Goal: Information Seeking & Learning: Learn about a topic

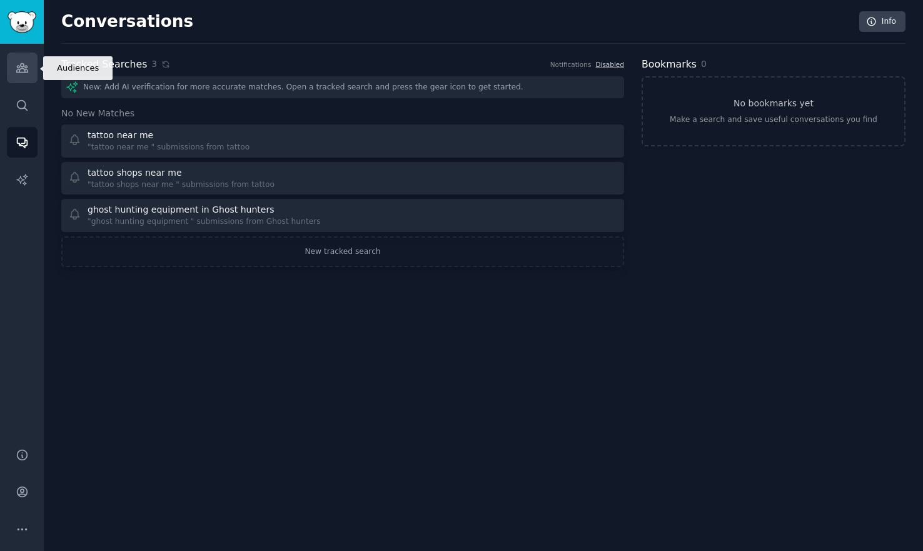
click at [28, 72] on link "Audiences" at bounding box center [22, 68] width 31 height 31
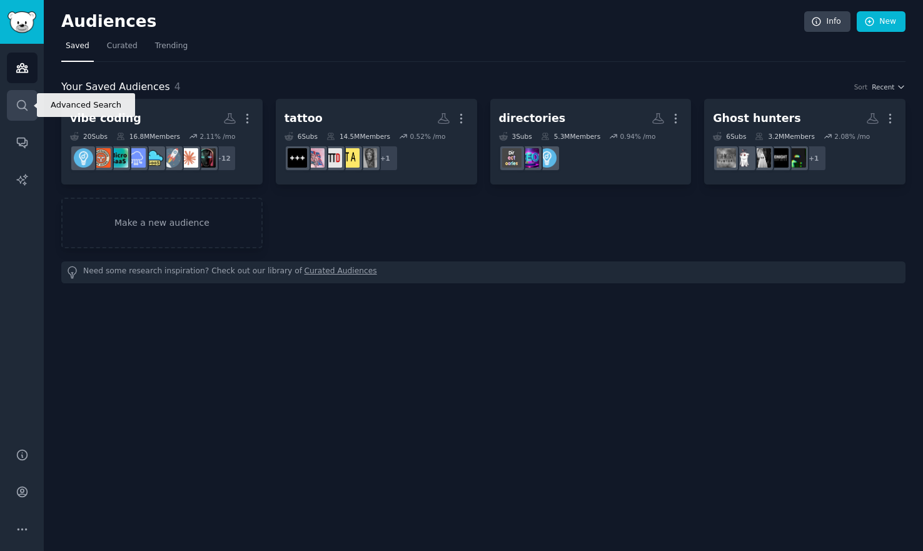
click at [21, 105] on icon "Sidebar" at bounding box center [22, 105] width 13 height 13
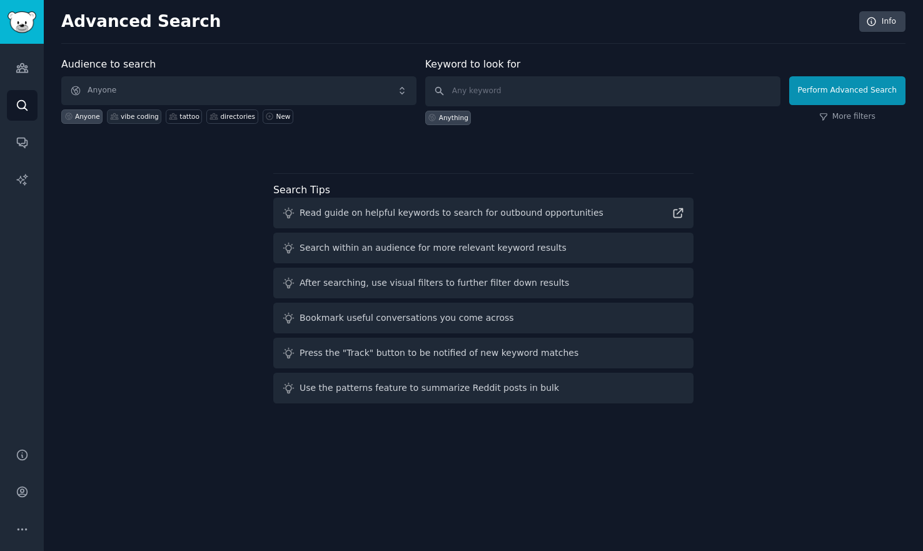
click at [141, 118] on div "vibe coding" at bounding box center [140, 116] width 38 height 9
click at [523, 94] on input "text" at bounding box center [602, 91] width 355 height 30
type input "launch"
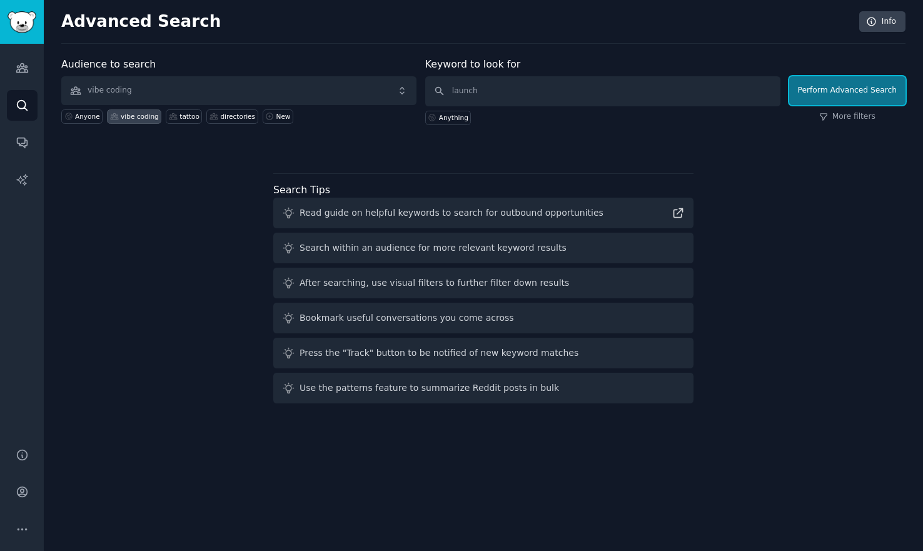
click at [833, 87] on button "Perform Advanced Search" at bounding box center [847, 90] width 116 height 29
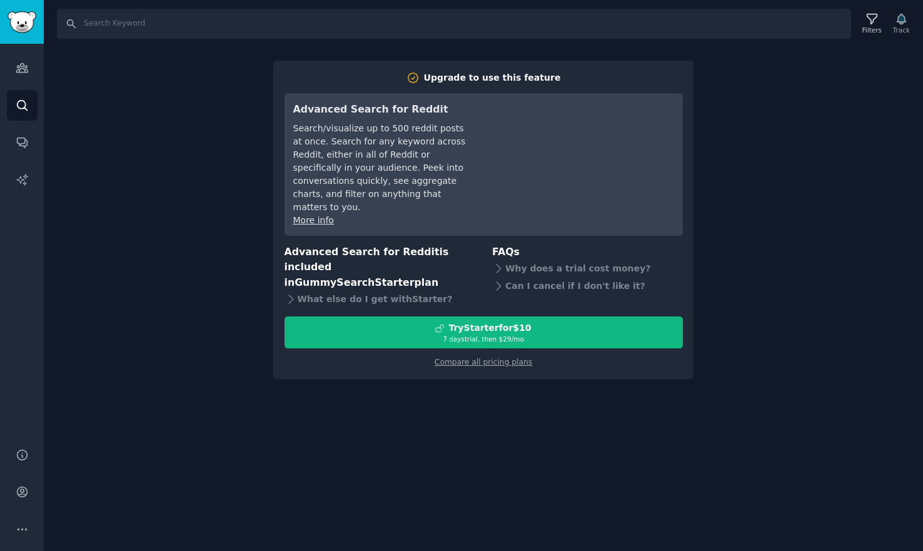
click at [141, 296] on div "Search Filters Track Upgrade to use this feature Advanced Search for Reddit Sea…" at bounding box center [483, 275] width 879 height 551
click at [20, 71] on icon "Sidebar" at bounding box center [22, 67] width 13 height 13
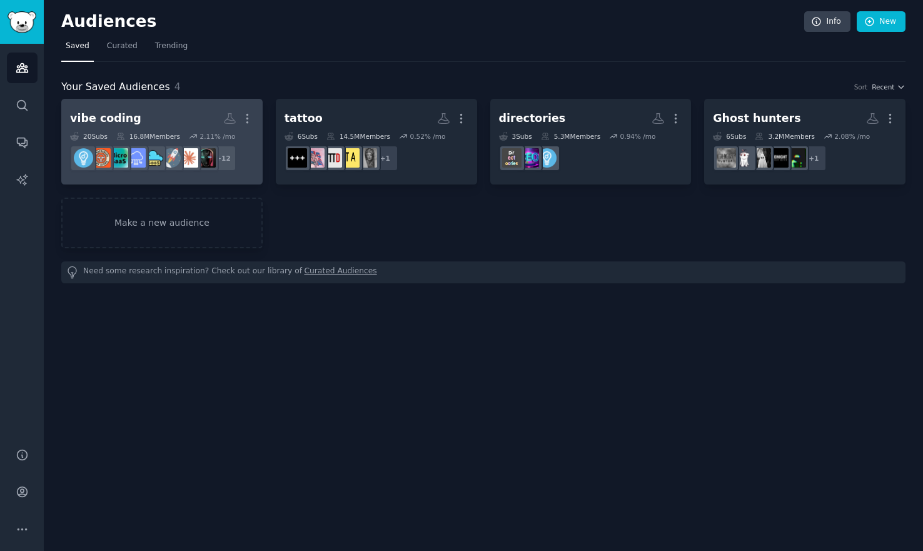
click at [178, 110] on h2 "vibe coding More" at bounding box center [162, 119] width 184 height 22
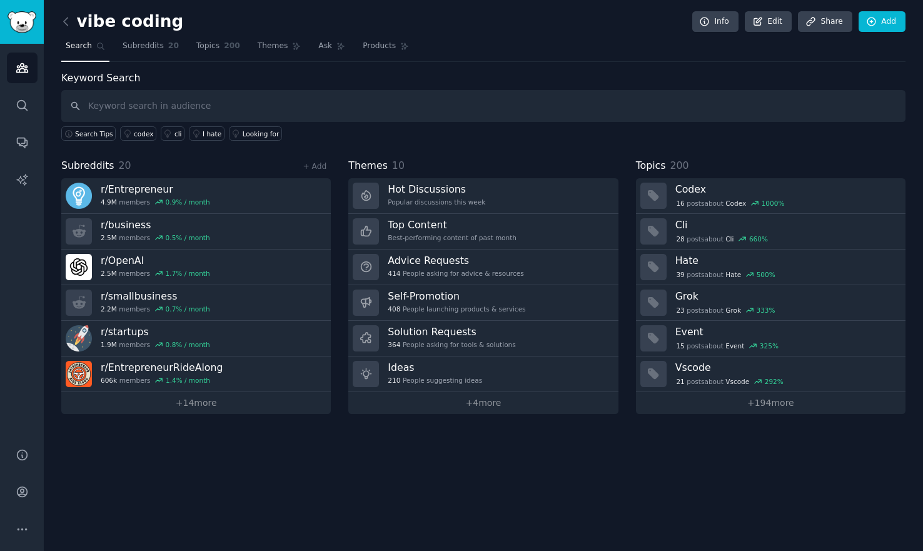
click at [174, 106] on input "text" at bounding box center [483, 106] width 844 height 32
type input "launch"
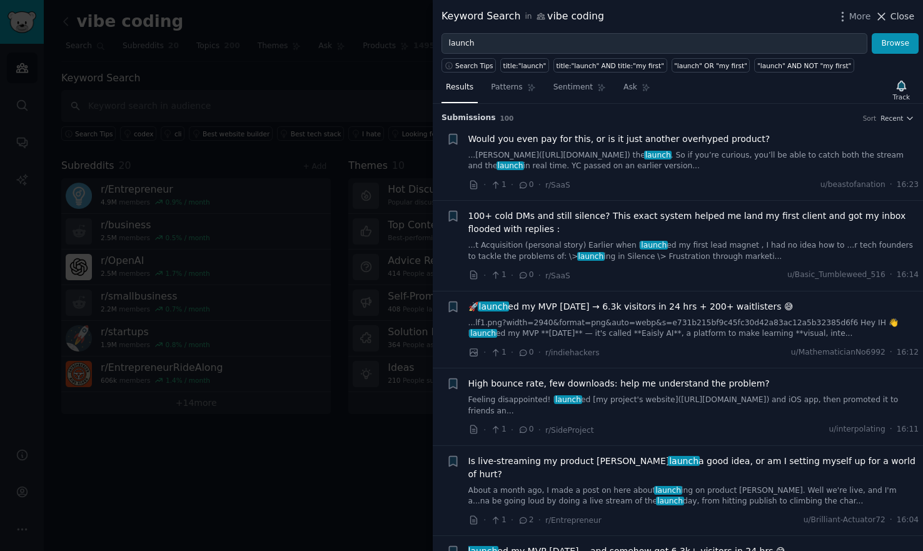
click at [895, 14] on span "Close" at bounding box center [902, 16] width 24 height 13
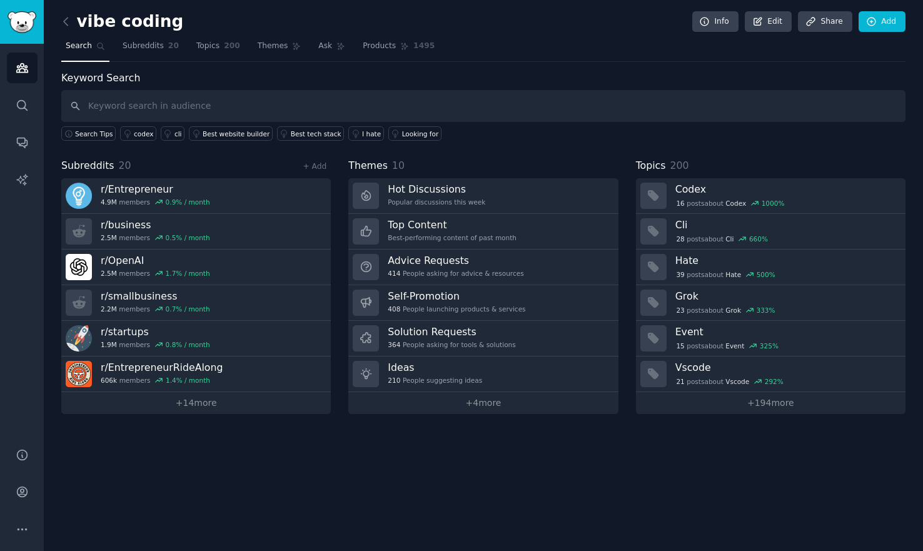
click at [268, 484] on div "vibe coding Info Edit Share Add Search Subreddits 20 Topics 200 Themes Ask Prod…" at bounding box center [483, 275] width 879 height 551
click at [203, 35] on div "vibe coding Info Edit Share Add" at bounding box center [483, 24] width 844 height 26
click at [205, 50] on span "Topics" at bounding box center [207, 46] width 23 height 11
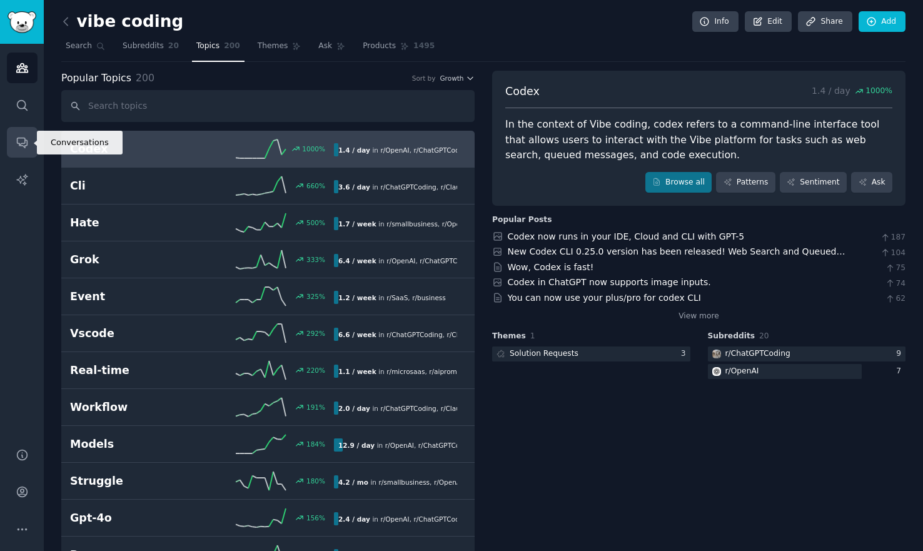
click at [21, 137] on icon "Sidebar" at bounding box center [22, 142] width 13 height 13
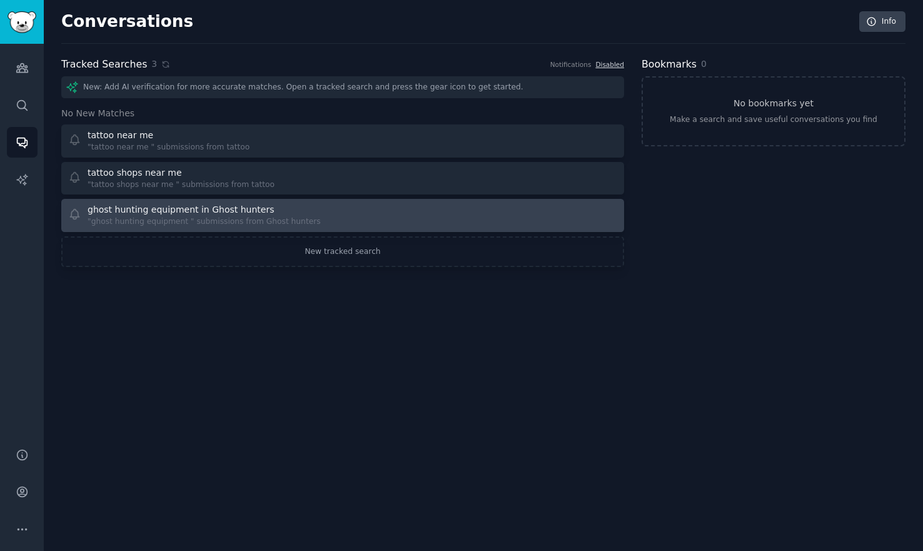
click at [319, 209] on div "ghost hunting equipment in Ghost hunters "ghost hunting equipment " submissions…" at bounding box center [201, 215] width 266 height 24
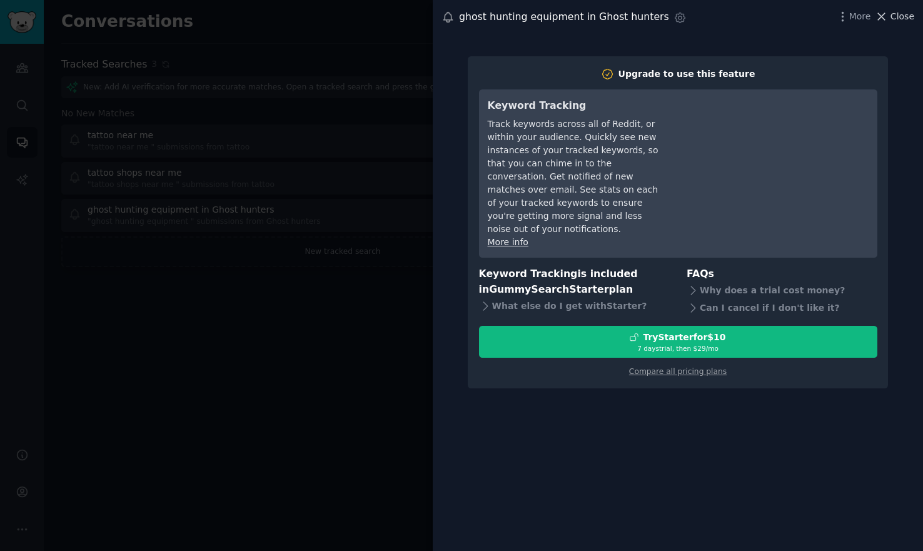
click at [901, 14] on span "Close" at bounding box center [902, 16] width 24 height 13
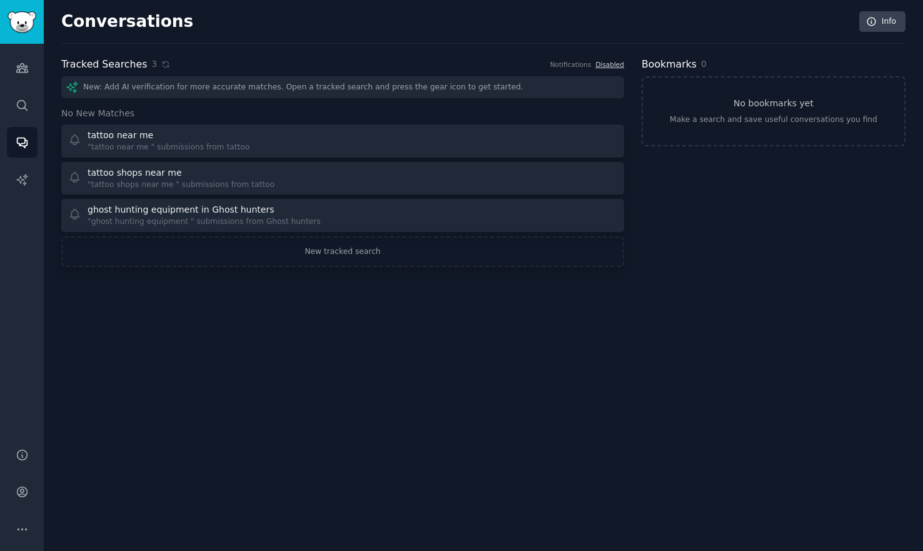
click at [163, 87] on div "New: Add AI verification for more accurate matches. Open a tracked search and p…" at bounding box center [342, 87] width 563 height 22
click at [70, 84] on icon at bounding box center [72, 87] width 11 height 11
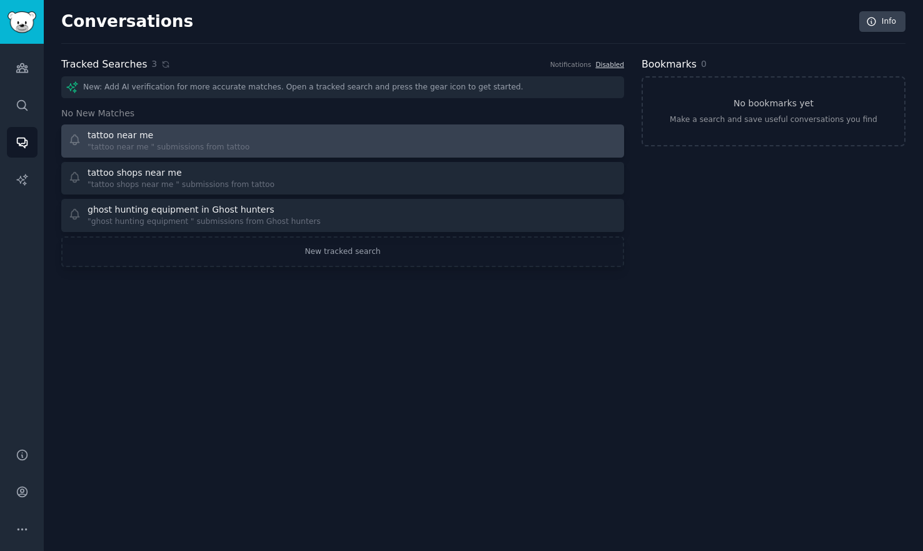
click at [136, 146] on div ""tattoo near me " submissions from tattoo" at bounding box center [169, 147] width 162 height 11
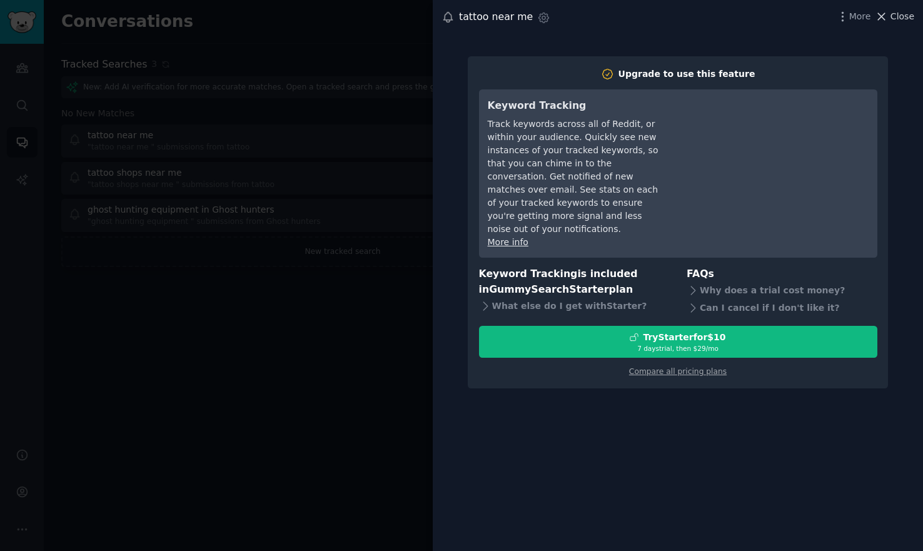
click at [892, 16] on span "Close" at bounding box center [902, 16] width 24 height 13
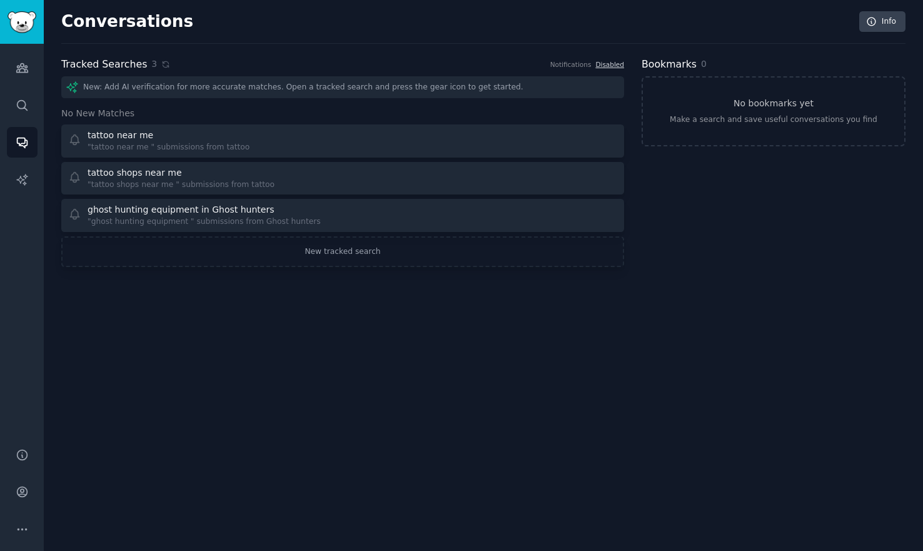
click at [194, 404] on div "Conversations Info Tracked Searches 3 Notifications Disabled New: Add AI verifi…" at bounding box center [483, 275] width 879 height 551
click at [16, 75] on link "Audiences" at bounding box center [22, 68] width 31 height 31
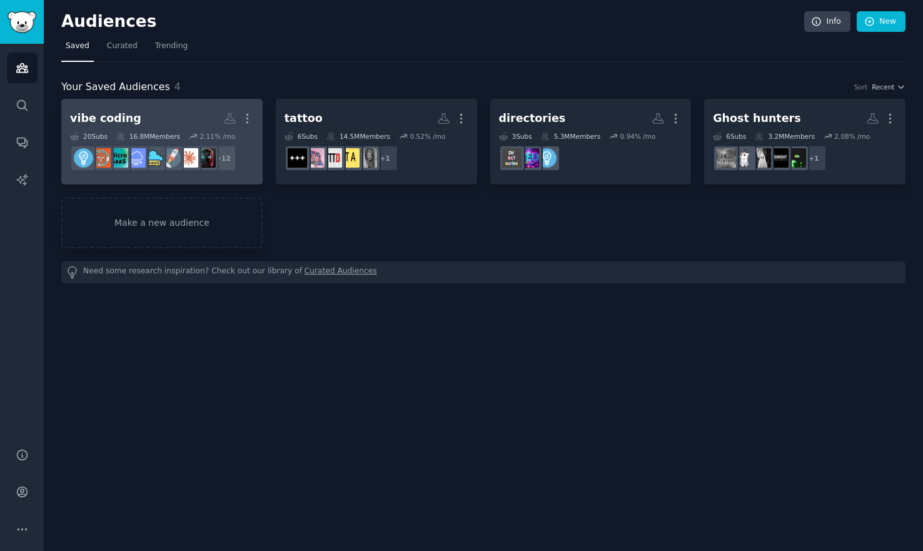
click at [166, 108] on h2 "vibe coding More" at bounding box center [162, 119] width 184 height 22
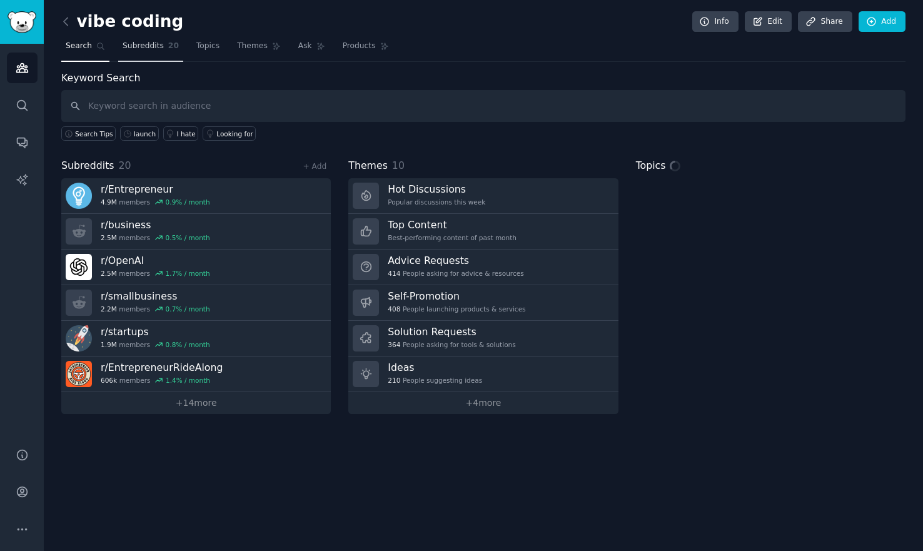
click at [148, 46] on span "Subreddits" at bounding box center [143, 46] width 41 height 11
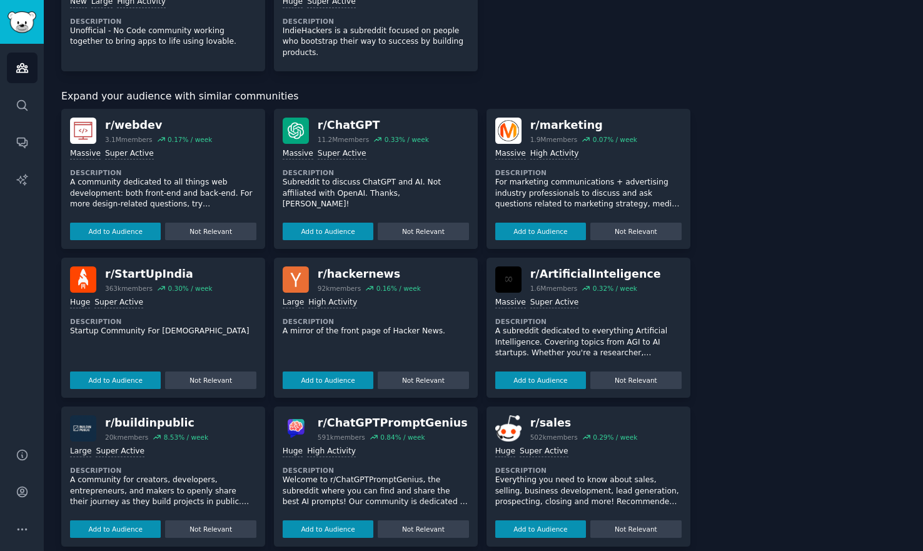
scroll to position [873, 0]
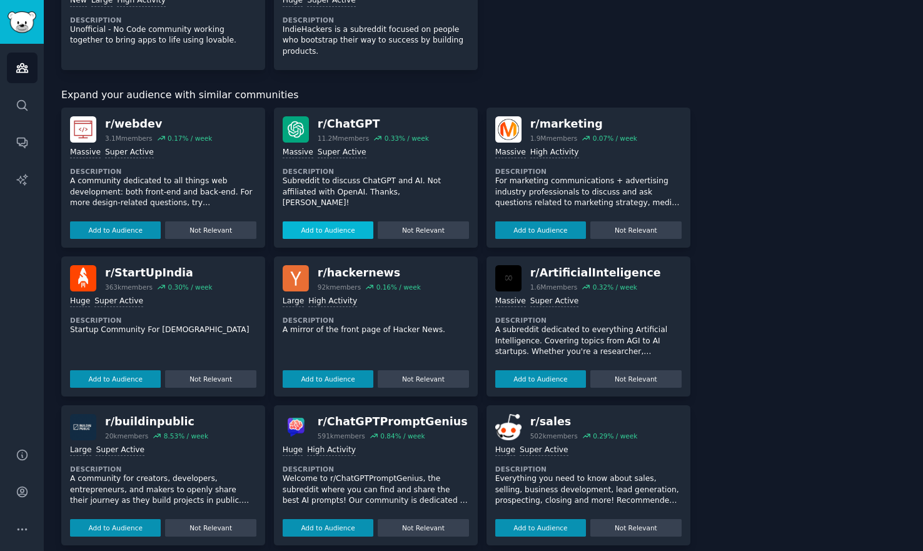
click at [336, 221] on button "Add to Audience" at bounding box center [328, 230] width 91 height 18
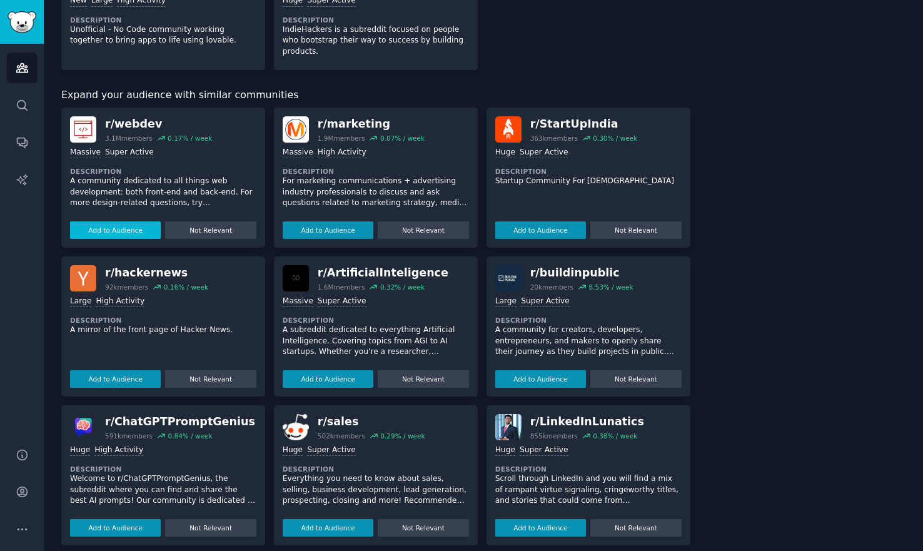
scroll to position [884, 0]
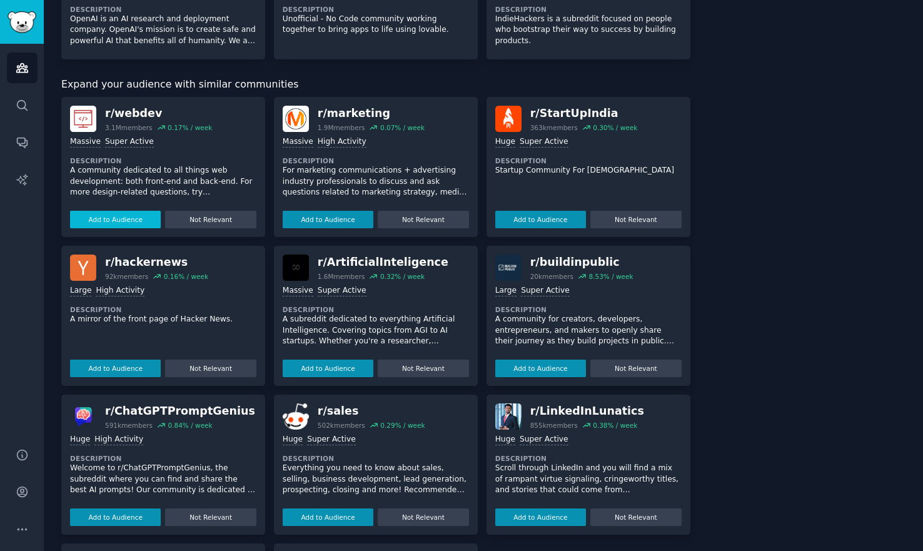
click at [123, 219] on button "Add to Audience" at bounding box center [115, 220] width 91 height 18
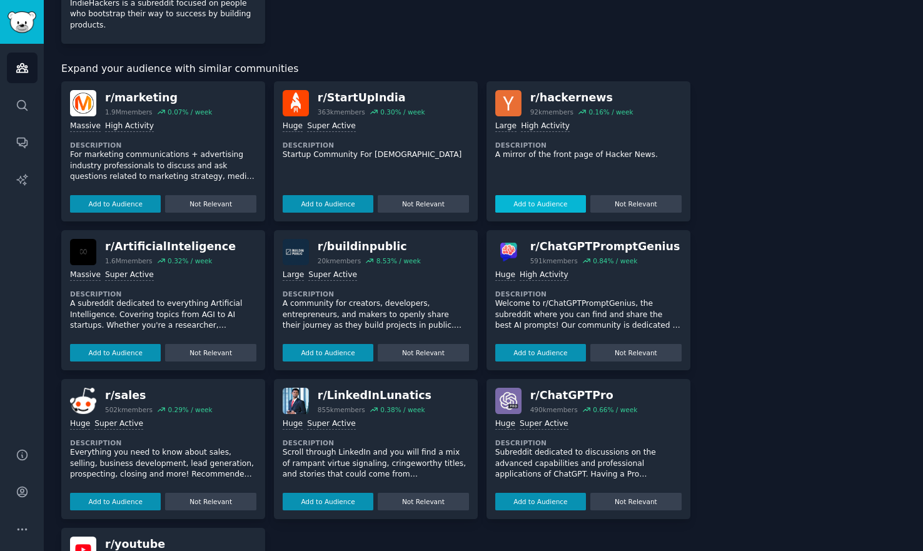
click at [556, 203] on button "Add to Audience" at bounding box center [540, 204] width 91 height 18
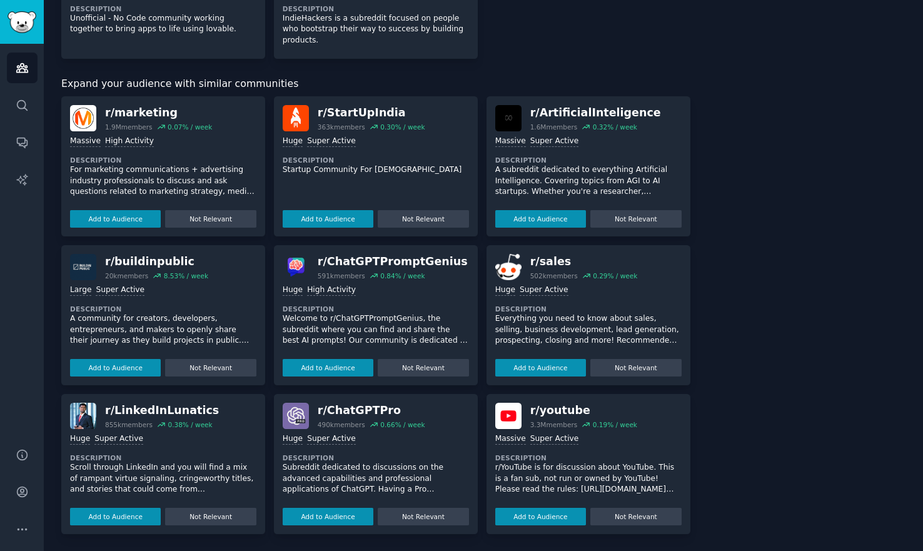
scroll to position [997, 0]
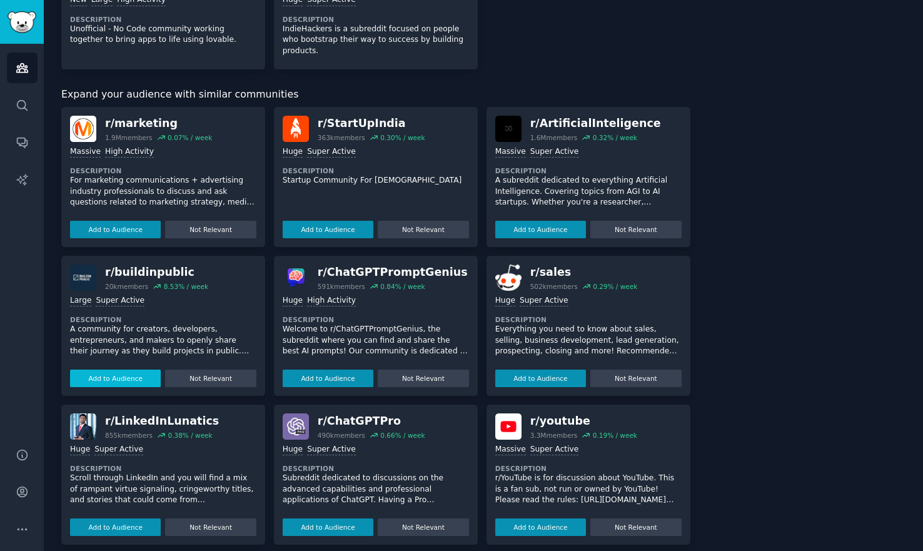
click at [124, 369] on button "Add to Audience" at bounding box center [115, 378] width 91 height 18
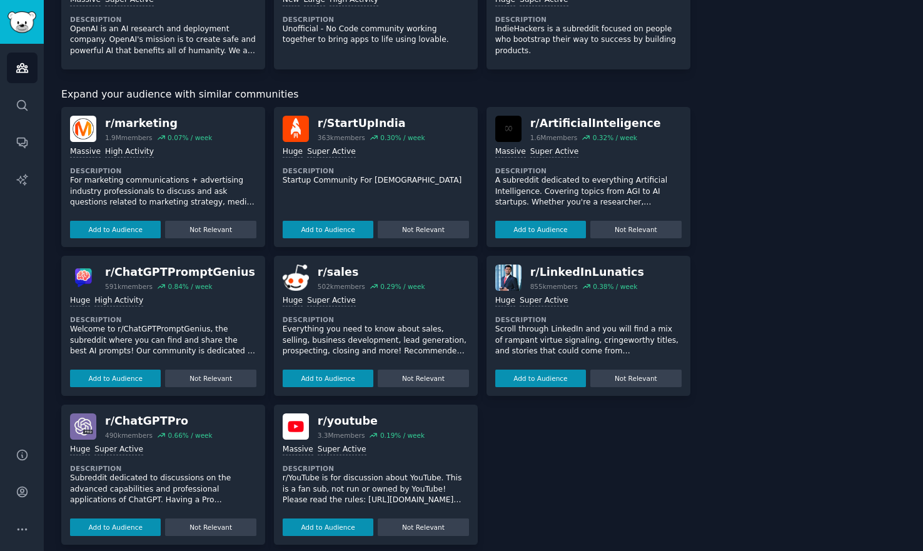
scroll to position [1008, 0]
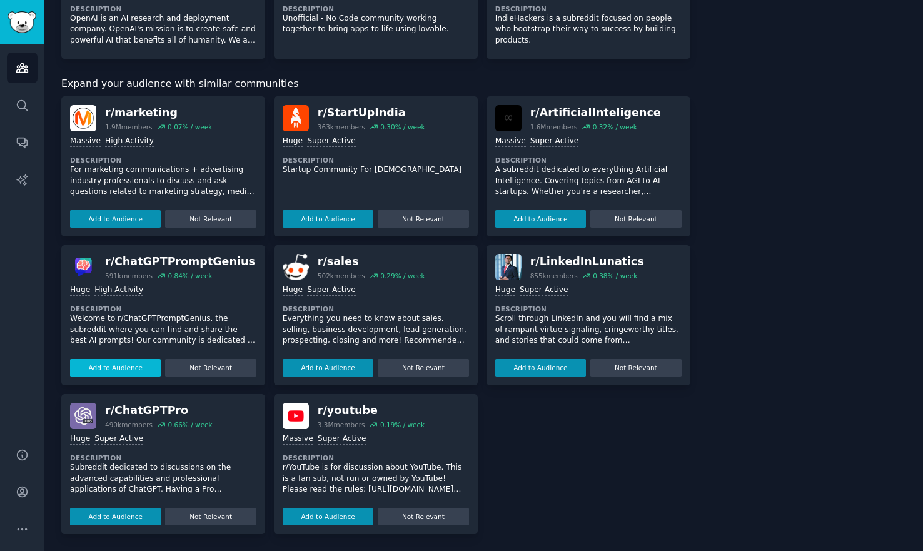
click at [111, 364] on button "Add to Audience" at bounding box center [115, 368] width 91 height 18
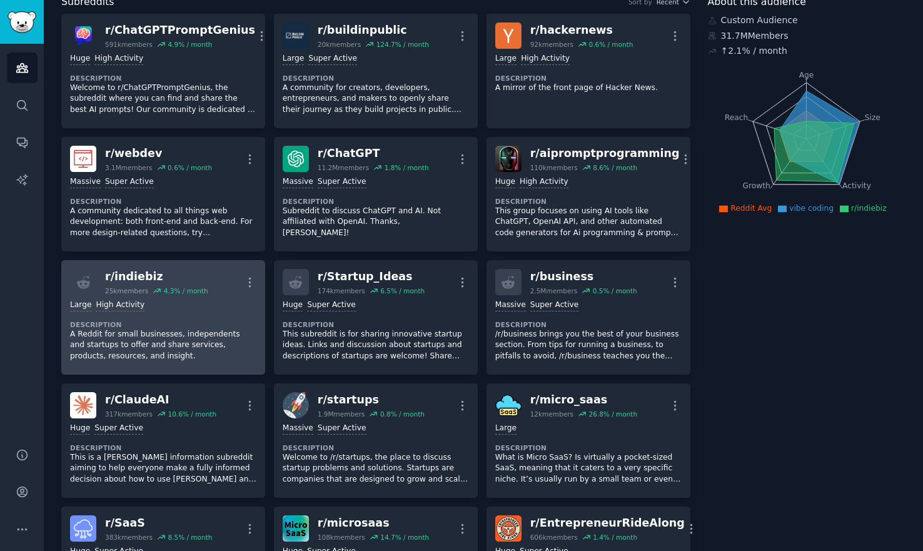
scroll to position [0, 0]
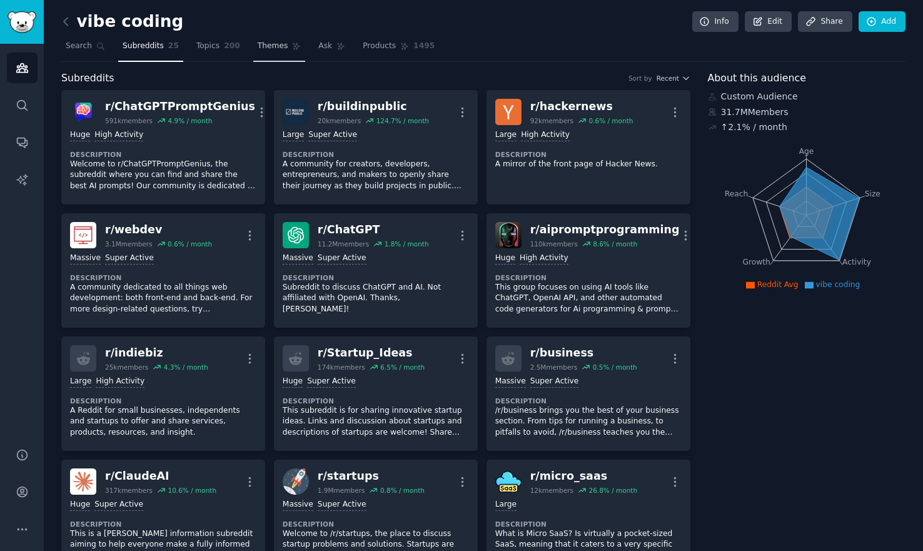
click at [271, 45] on span "Themes" at bounding box center [273, 46] width 31 height 11
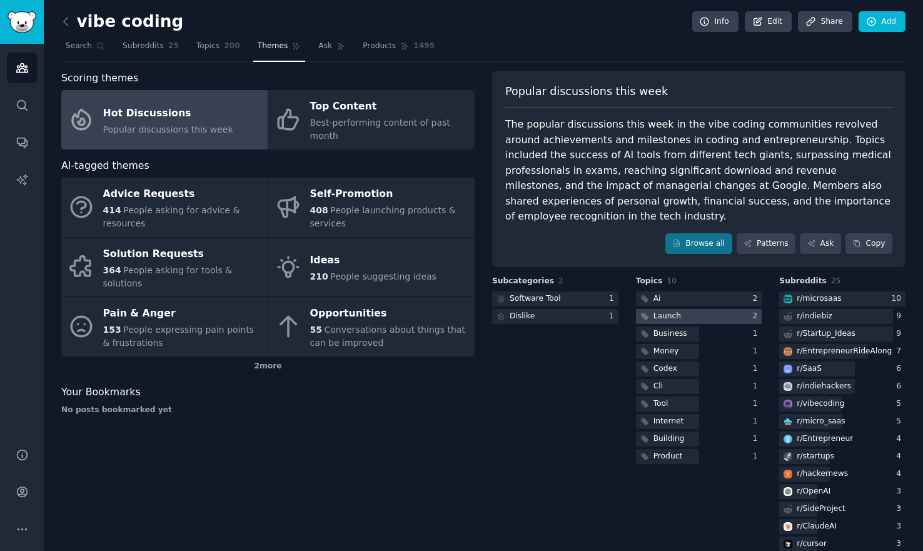
click at [675, 311] on div "Launch" at bounding box center [667, 316] width 28 height 11
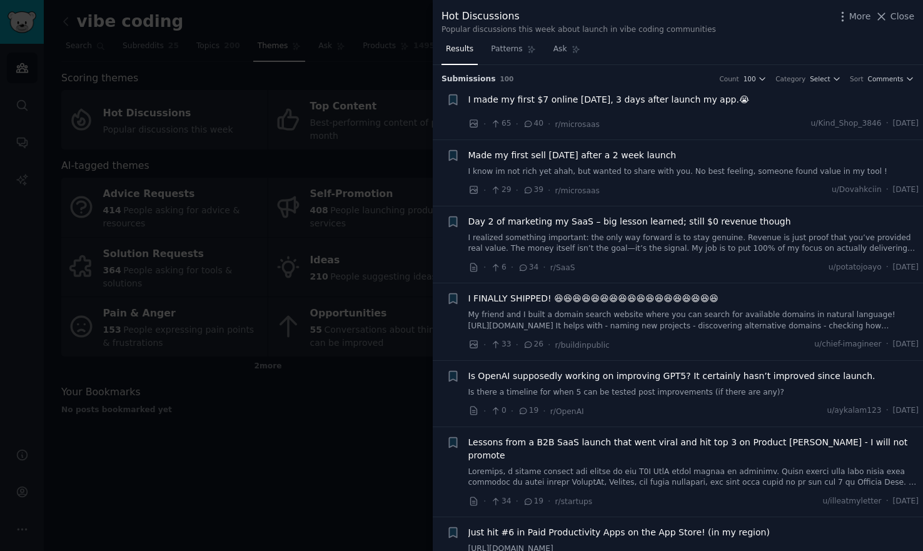
click at [334, 434] on div at bounding box center [461, 275] width 923 height 551
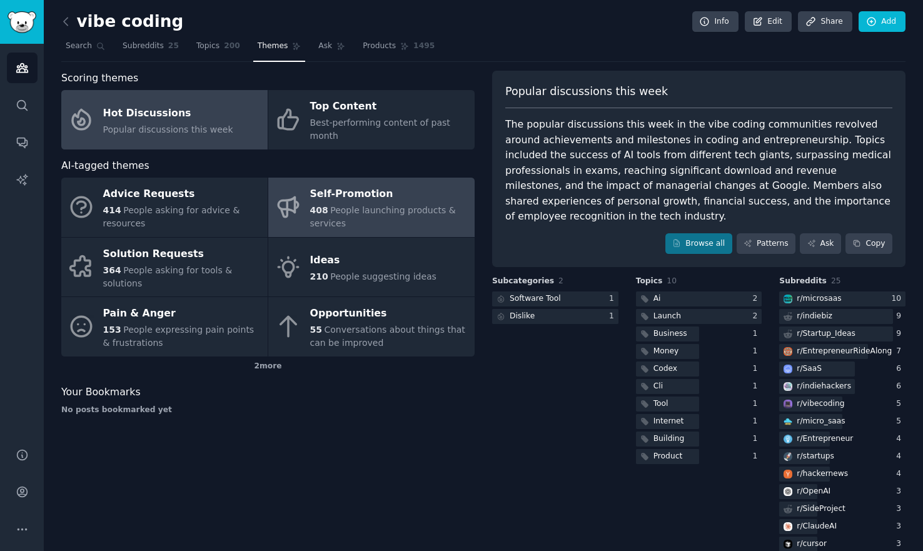
click at [392, 204] on div "408 People launching products & services" at bounding box center [389, 217] width 158 height 26
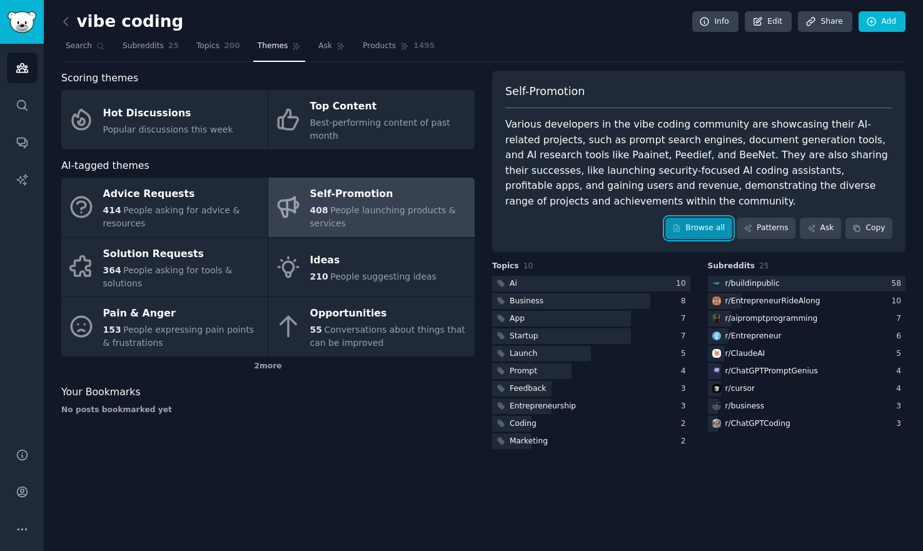
click at [693, 223] on link "Browse all" at bounding box center [698, 228] width 67 height 21
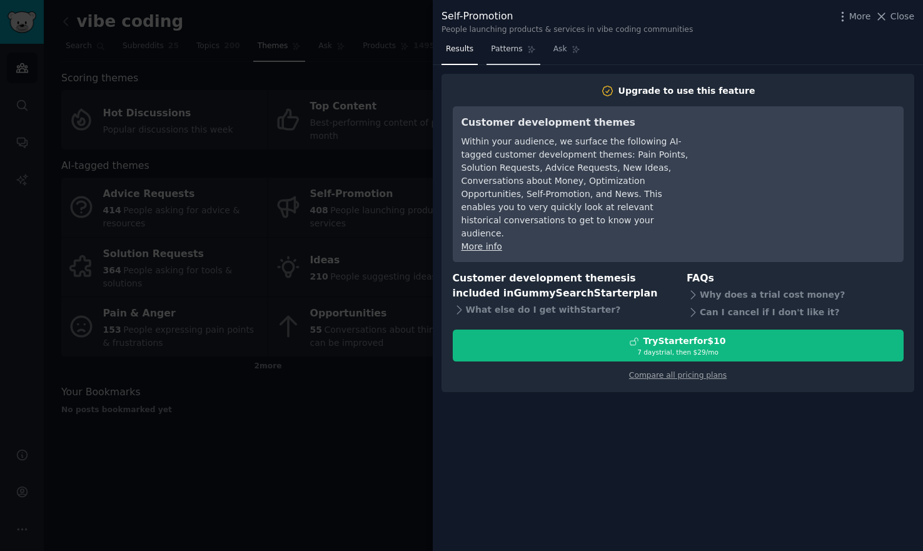
click at [502, 48] on span "Patterns" at bounding box center [506, 49] width 31 height 11
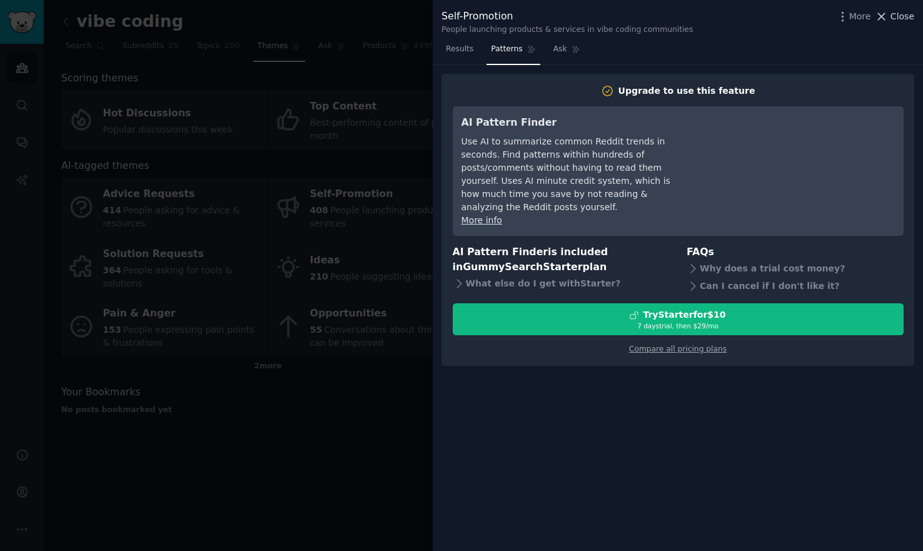
click at [895, 19] on span "Close" at bounding box center [902, 16] width 24 height 13
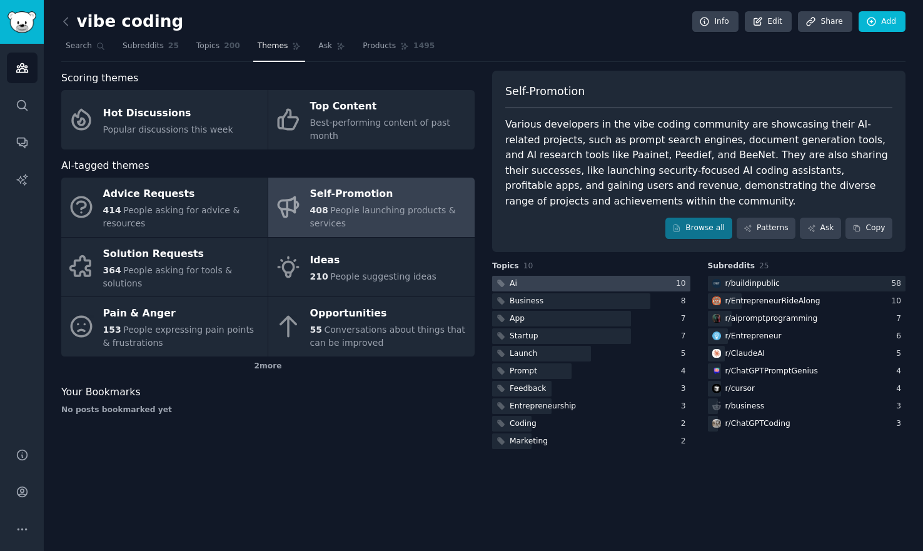
click at [588, 281] on div at bounding box center [591, 284] width 198 height 16
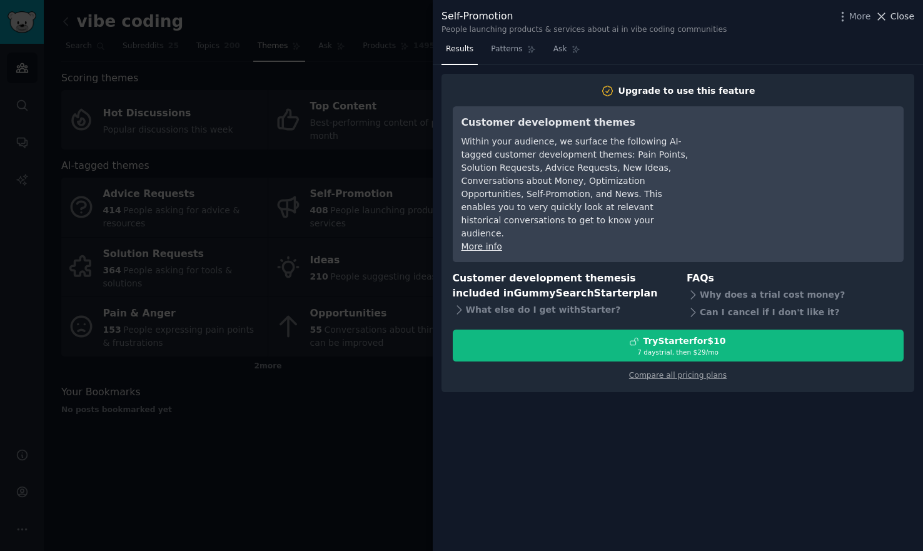
click at [890, 21] on button "Close" at bounding box center [894, 16] width 39 height 13
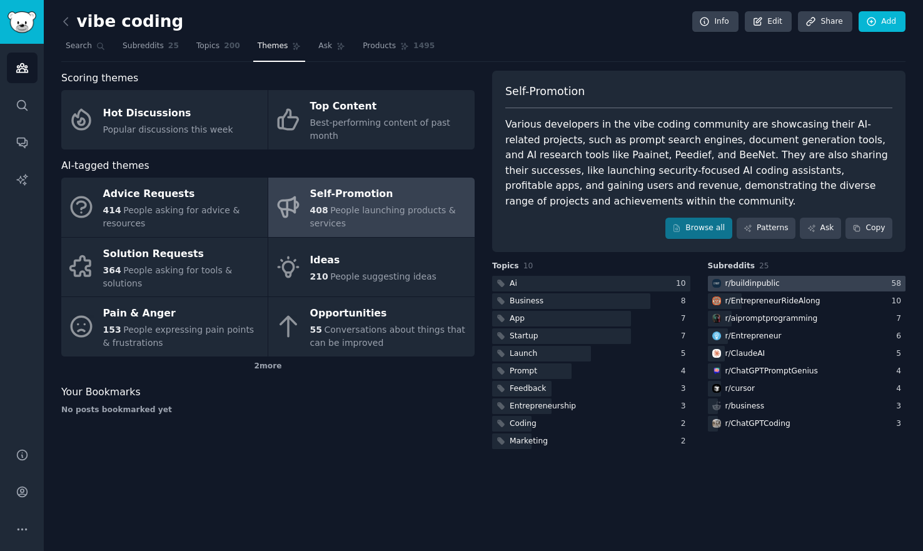
click at [797, 286] on div at bounding box center [807, 284] width 198 height 16
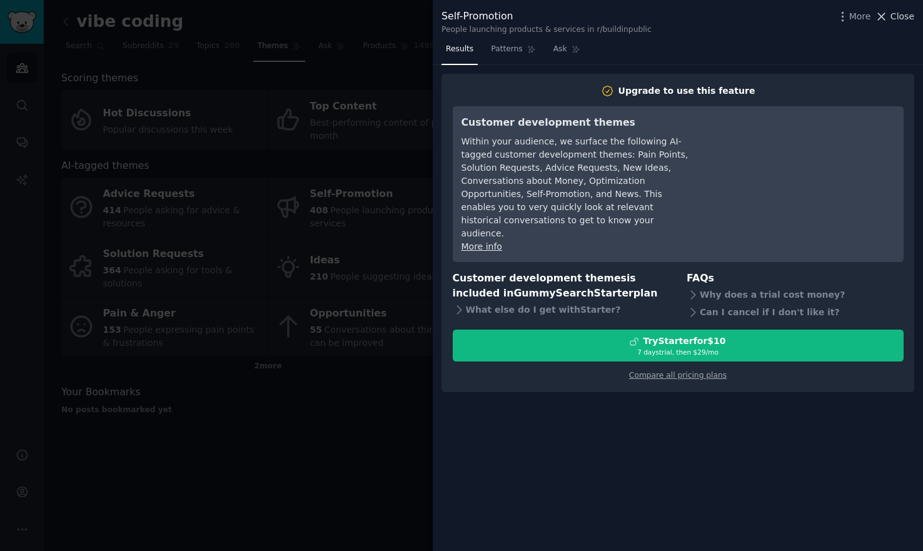
click at [898, 14] on span "Close" at bounding box center [902, 16] width 24 height 13
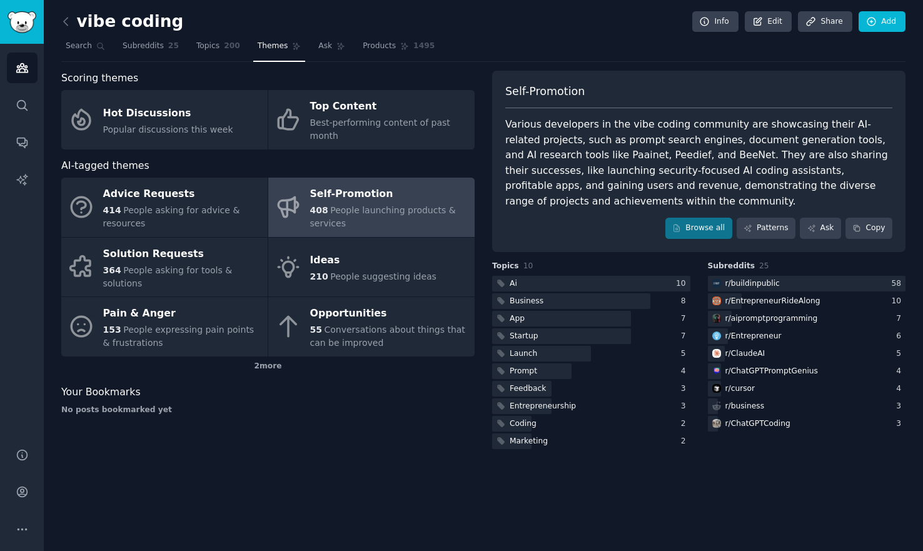
click at [263, 443] on div "Scoring themes Hot Discussions Popular discussions this week Top Content Best-p…" at bounding box center [267, 261] width 413 height 381
click at [218, 54] on link "Topics 200" at bounding box center [218, 49] width 53 height 26
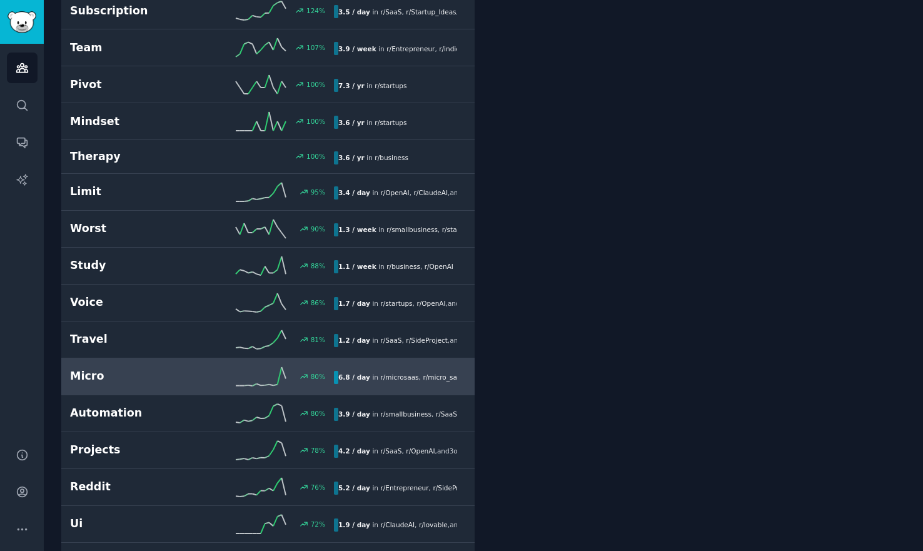
scroll to position [727, 0]
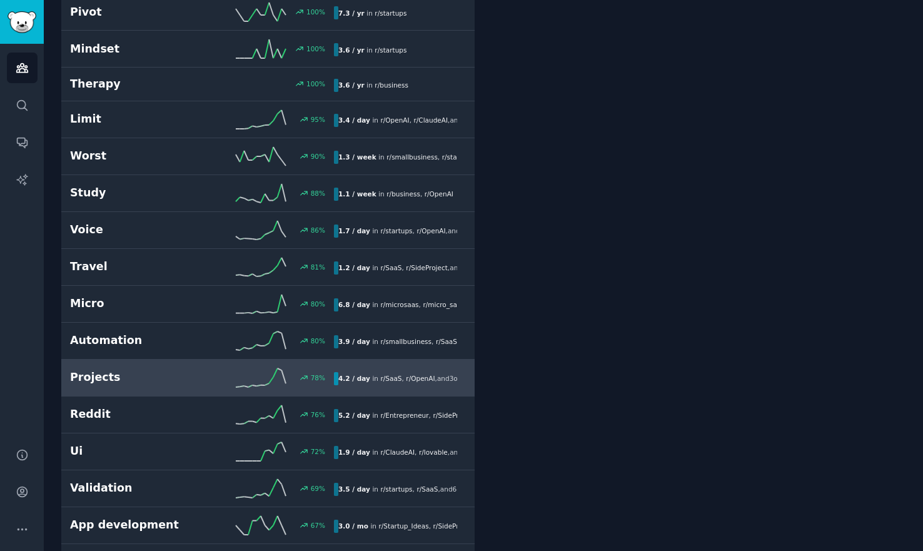
click at [169, 384] on h2 "Projects" at bounding box center [136, 377] width 132 height 16
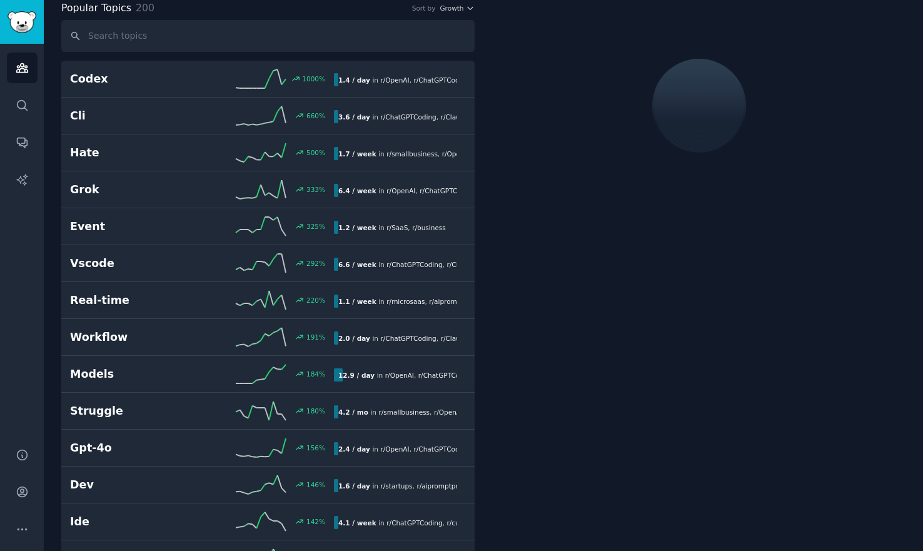
scroll to position [0, 0]
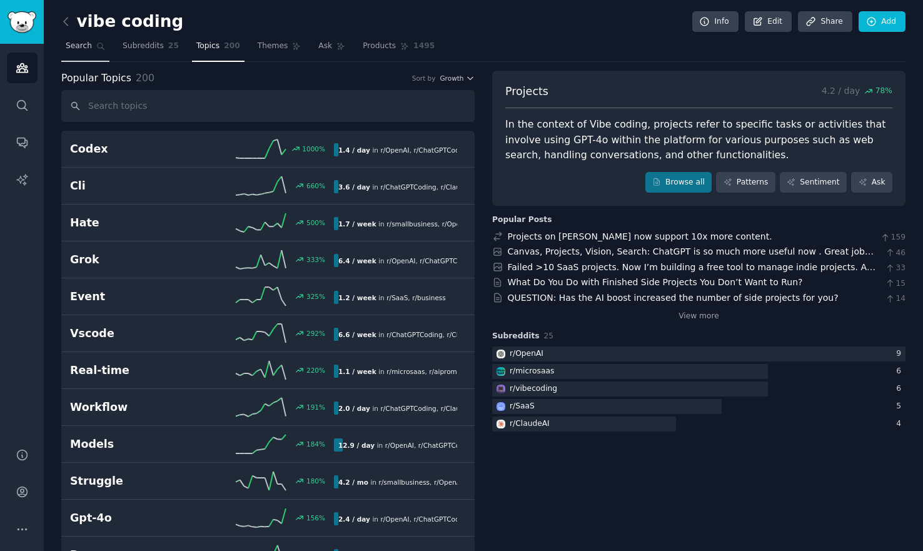
click at [78, 44] on span "Search" at bounding box center [79, 46] width 26 height 11
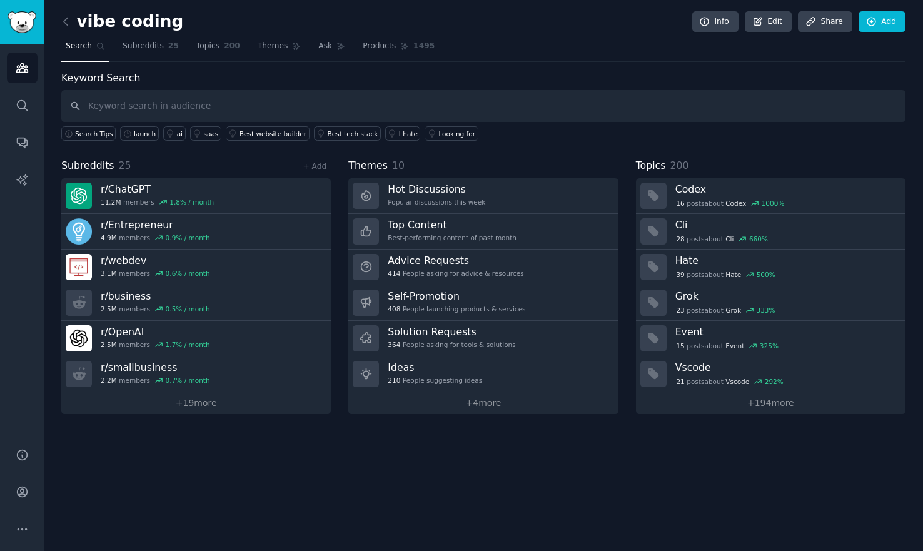
click at [225, 108] on input "text" at bounding box center [483, 106] width 844 height 32
click at [141, 133] on div "launch" at bounding box center [145, 133] width 22 height 9
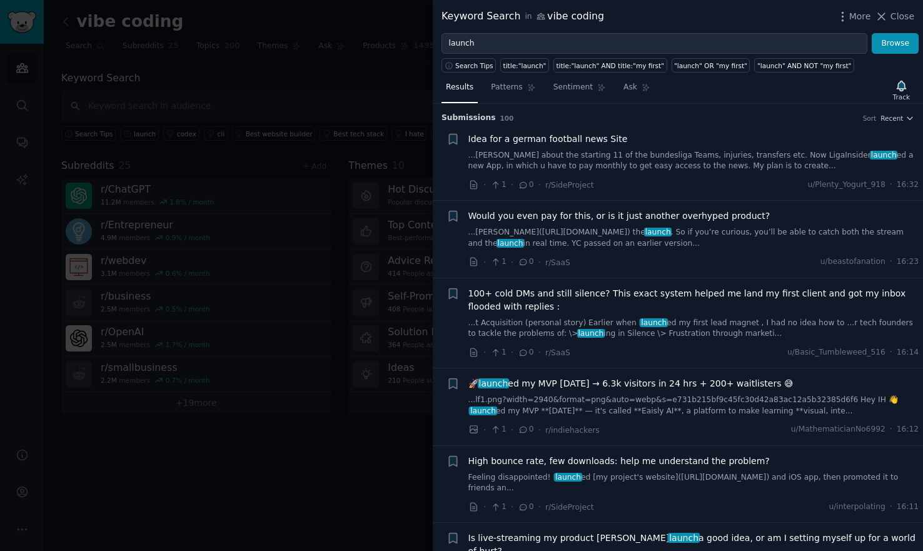
click at [651, 168] on link "...[PERSON_NAME] about the starting 11 of the bundesliga Teams, injuries, trans…" at bounding box center [693, 161] width 451 height 22
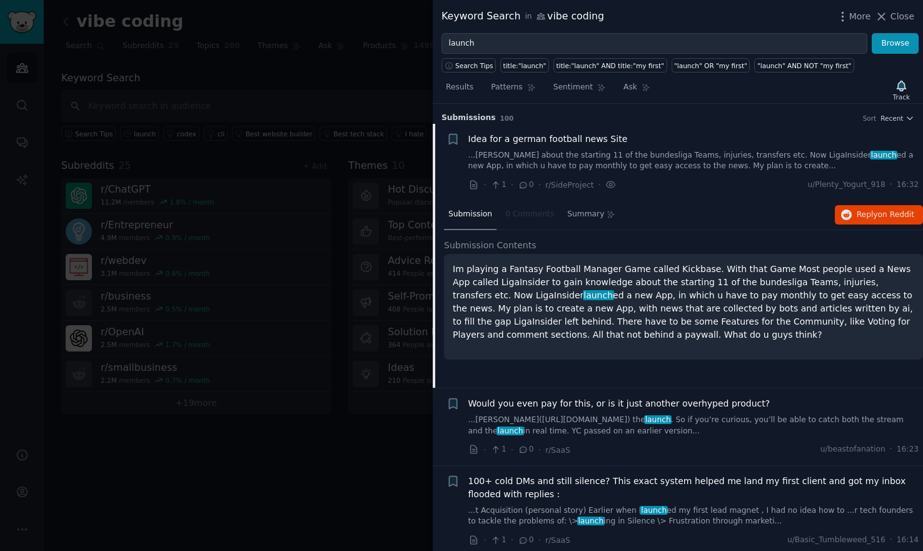
scroll to position [19, 0]
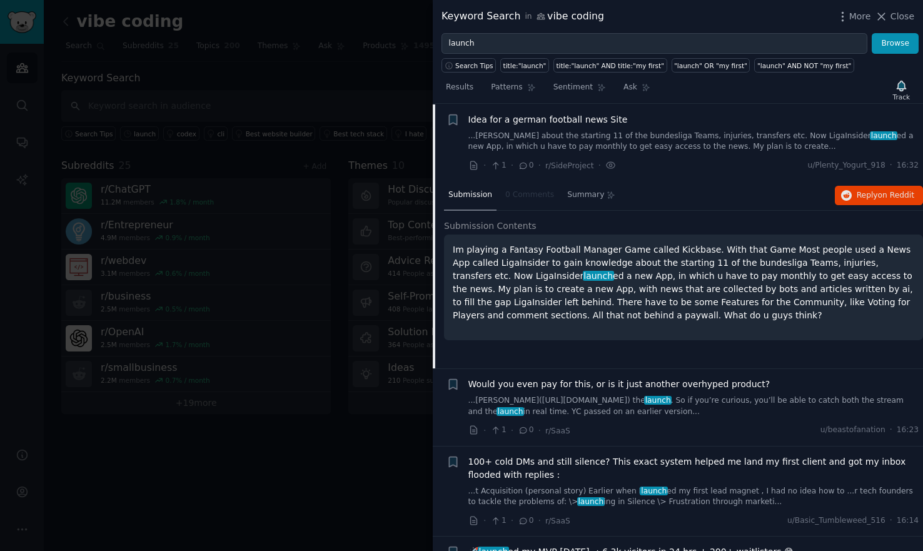
click at [586, 405] on link "...[PERSON_NAME]([URL][DOMAIN_NAME]) the launch . So if you’re curious, you’ll …" at bounding box center [693, 406] width 451 height 22
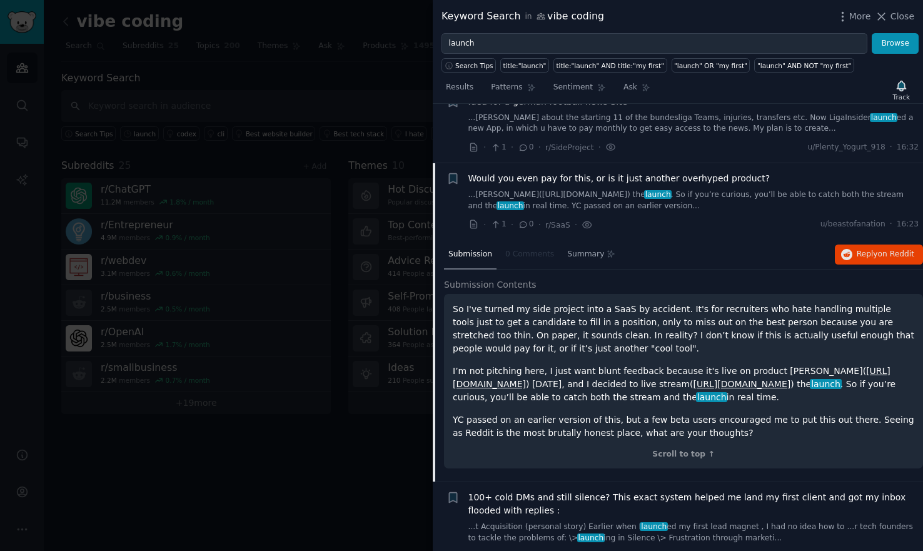
scroll to position [97, 0]
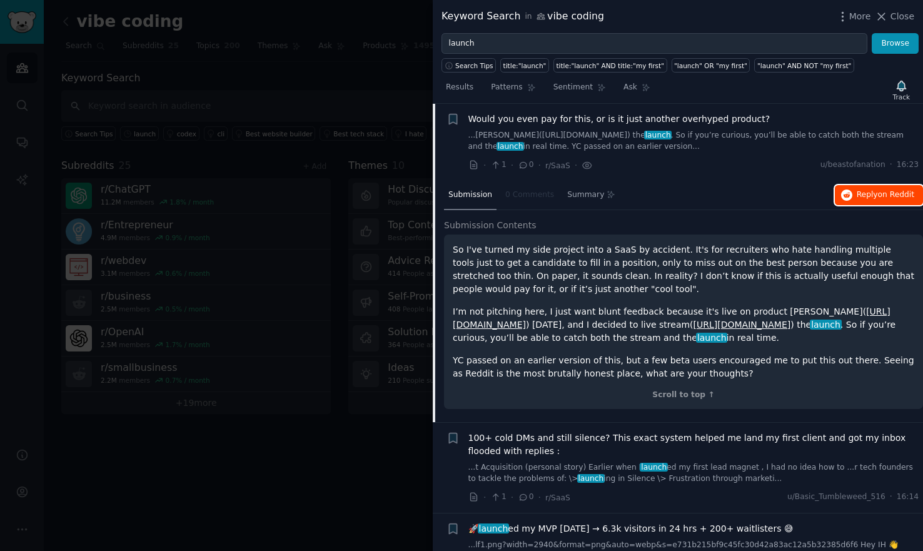
click at [893, 195] on span "on Reddit" at bounding box center [896, 194] width 36 height 9
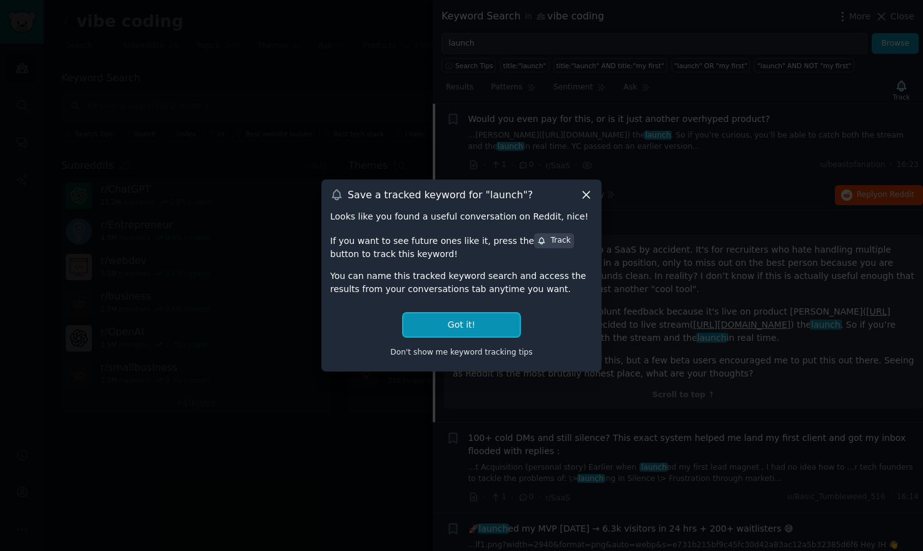
click at [476, 326] on button "Got it!" at bounding box center [461, 324] width 116 height 23
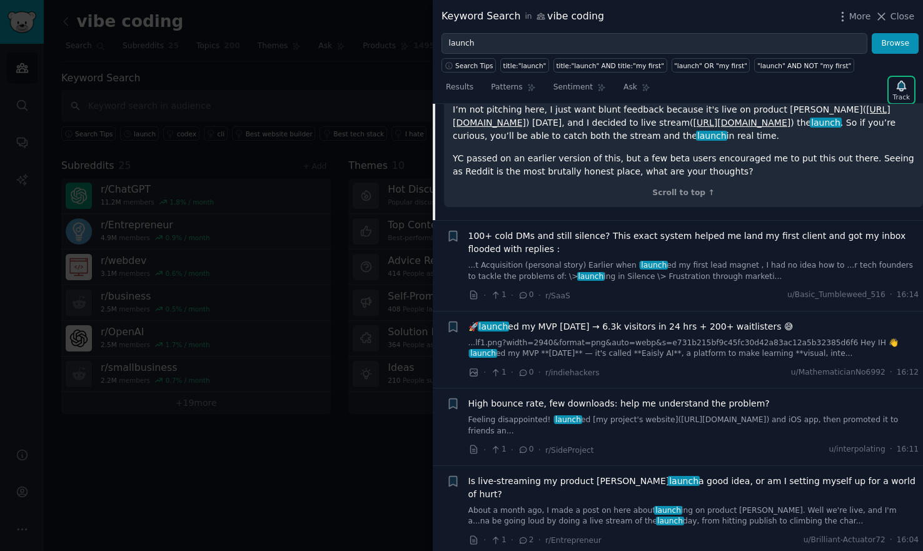
scroll to position [299, 0]
click at [524, 280] on link "...t Acquisition (personal story) Earlier when I launch ed my first lead magnet…" at bounding box center [693, 270] width 451 height 22
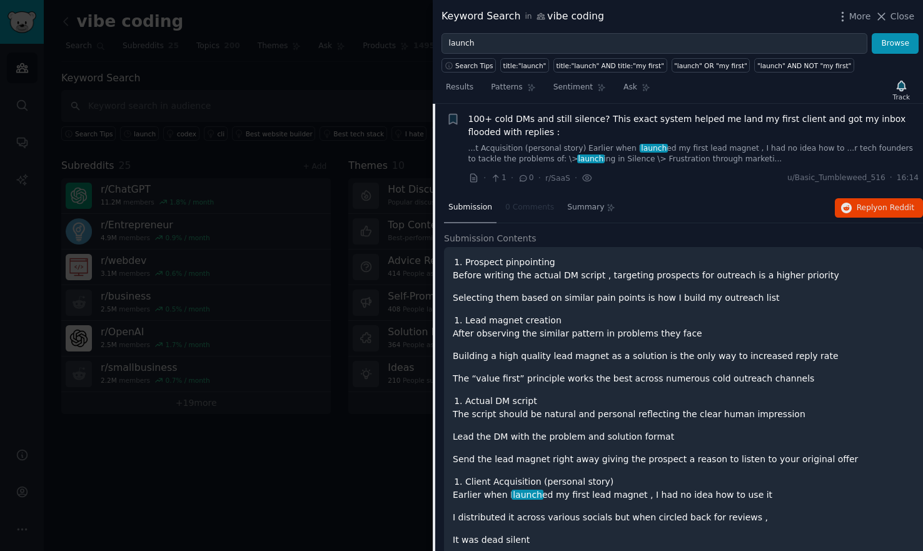
scroll to position [174, 0]
click at [869, 212] on span "Reply on Reddit" at bounding box center [885, 208] width 58 height 11
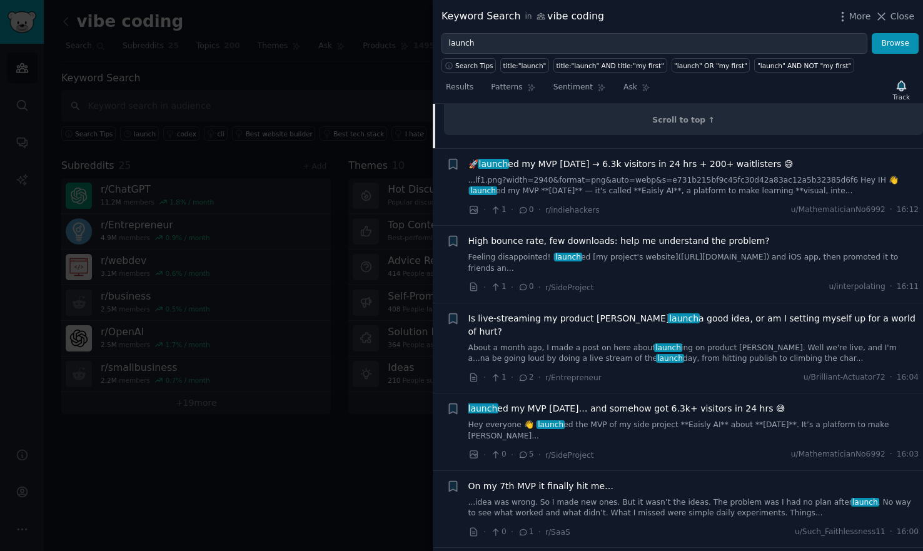
scroll to position [827, 0]
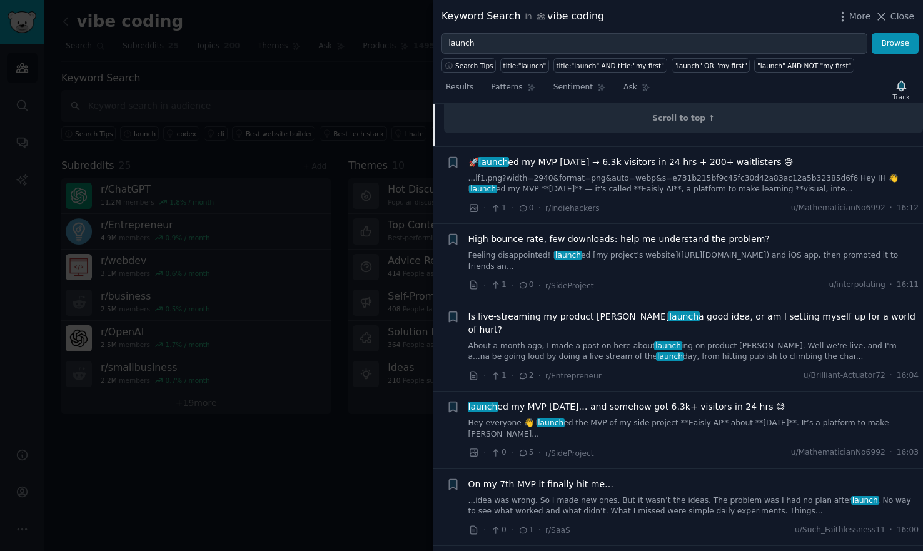
click at [721, 341] on link "About a month ago, I made a post on here about launch ing on product [PERSON_NA…" at bounding box center [693, 352] width 451 height 22
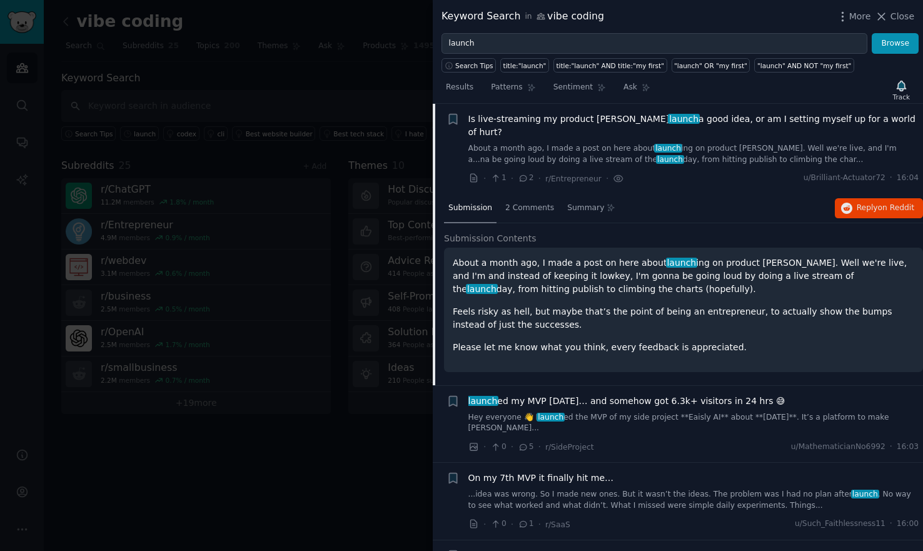
scroll to position [419, 0]
click at [875, 203] on span "Reply on Reddit" at bounding box center [885, 208] width 58 height 11
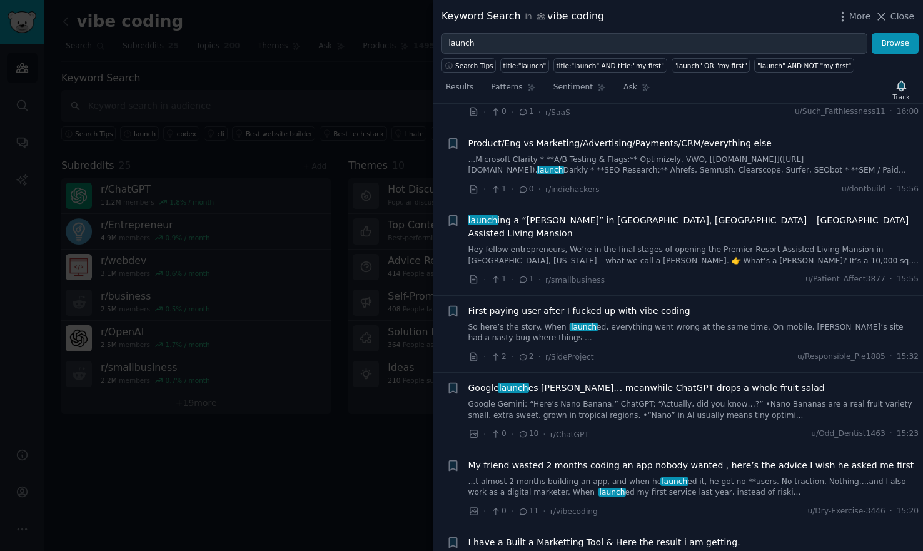
scroll to position [833, 0]
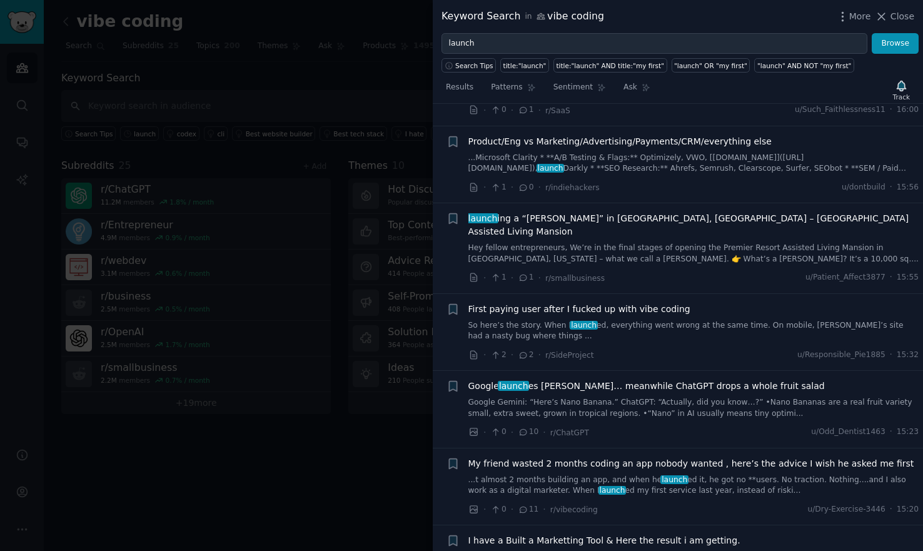
click at [688, 320] on link "So here’s the story. When I launch ed, everything went wrong at the same time. …" at bounding box center [693, 331] width 451 height 22
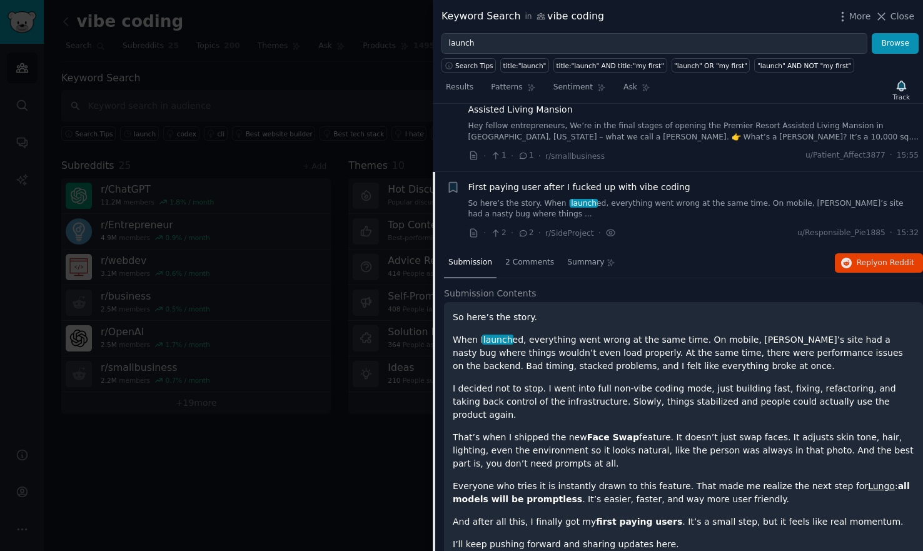
scroll to position [794, 0]
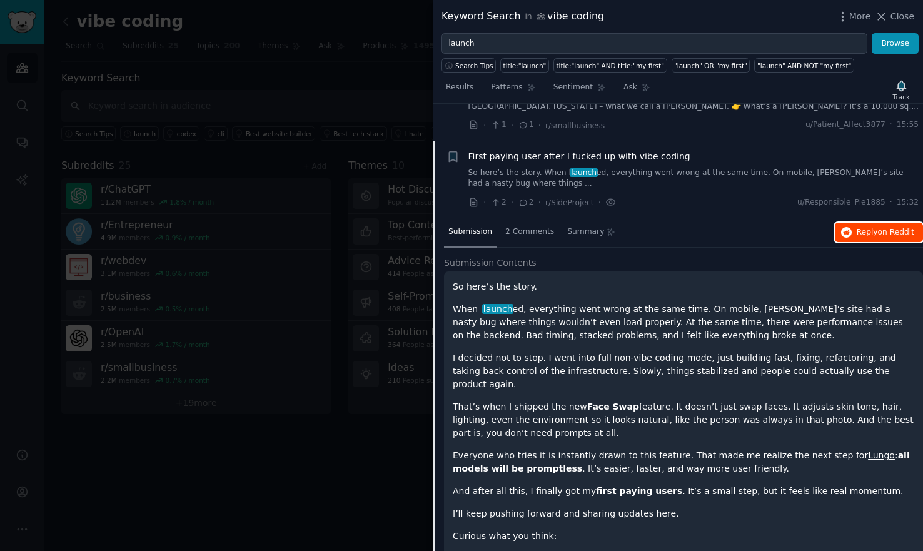
click at [863, 227] on span "Reply on Reddit" at bounding box center [885, 232] width 58 height 11
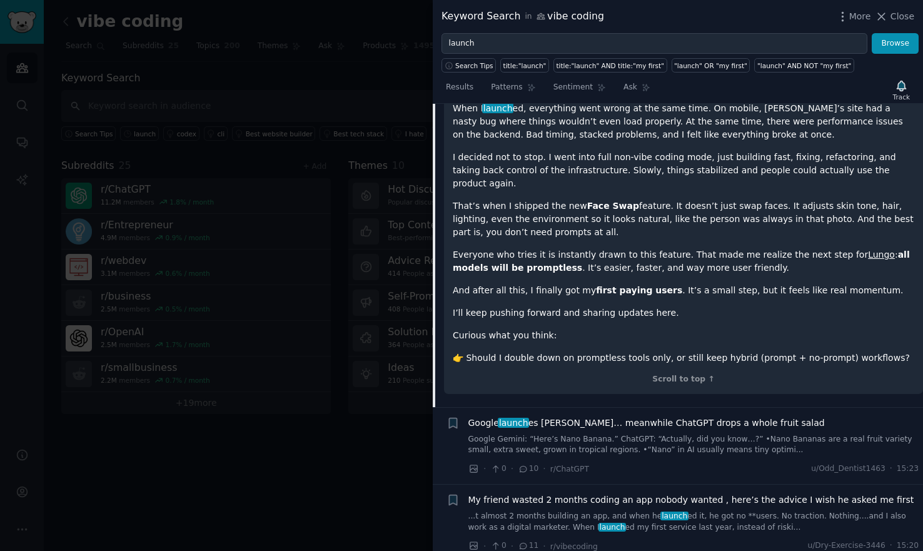
scroll to position [1175, 0]
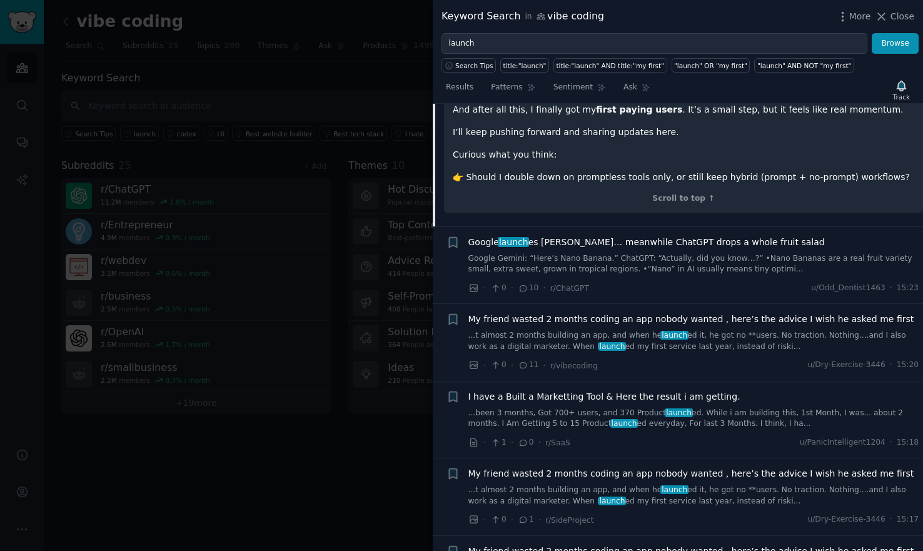
click at [618, 330] on link "...t almost 2 months building an app, and when he launch ed it, he got no **use…" at bounding box center [693, 341] width 451 height 22
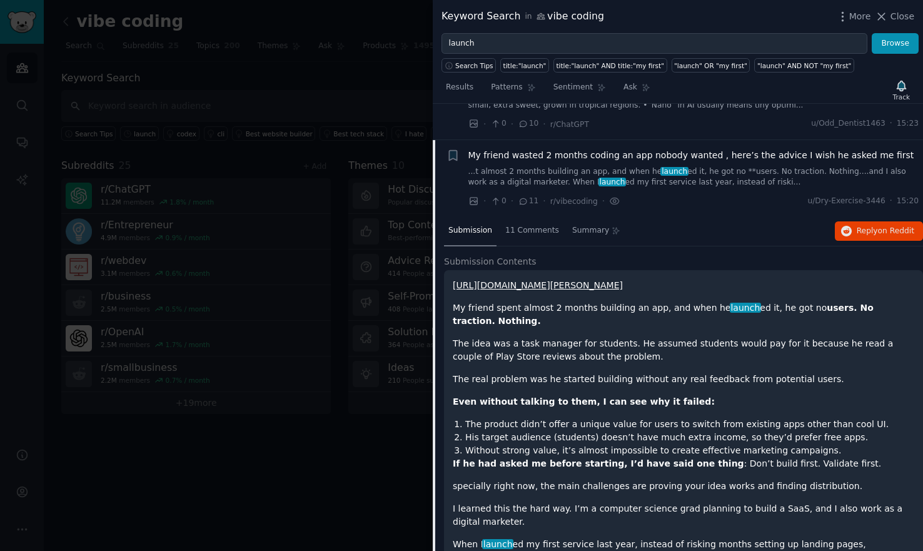
scroll to position [948, 0]
click at [883, 228] on span "on Reddit" at bounding box center [896, 232] width 36 height 9
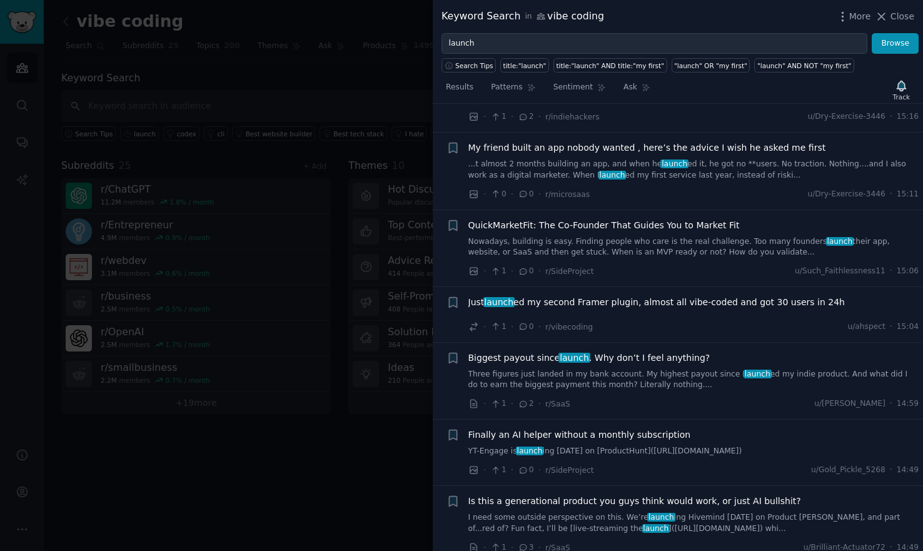
scroll to position [2054, 0]
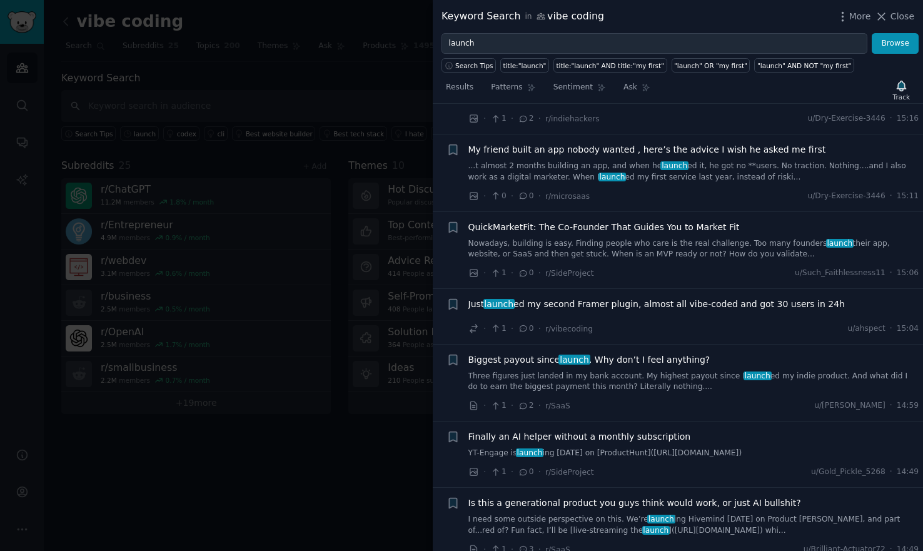
click at [713, 238] on link "Nowadays, building is easy. Finding people who care is the real challenge. Too …" at bounding box center [693, 249] width 451 height 22
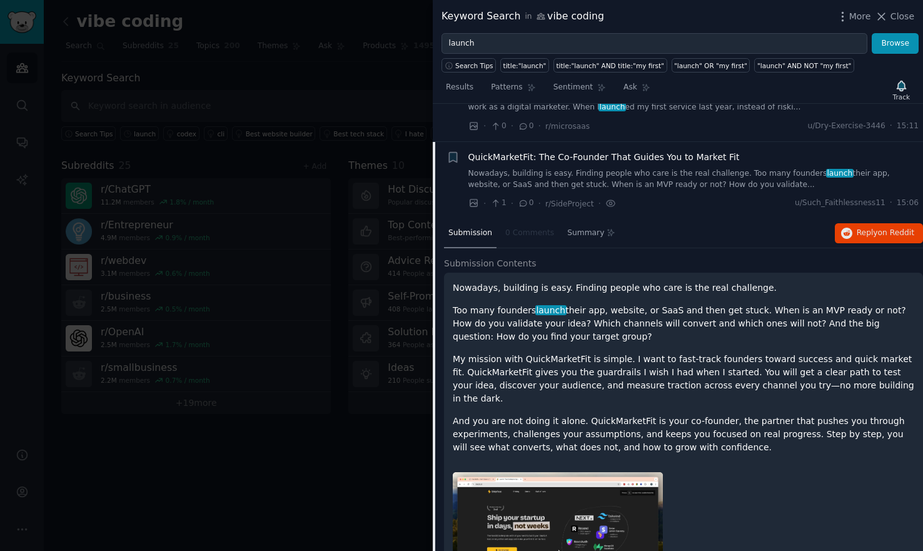
scroll to position [1334, 0]
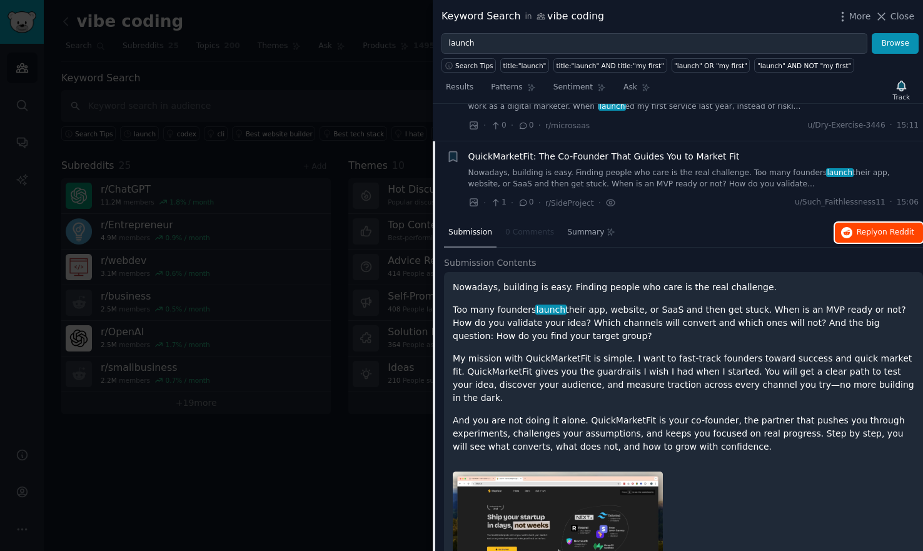
click at [871, 227] on span "Reply on Reddit" at bounding box center [885, 232] width 58 height 11
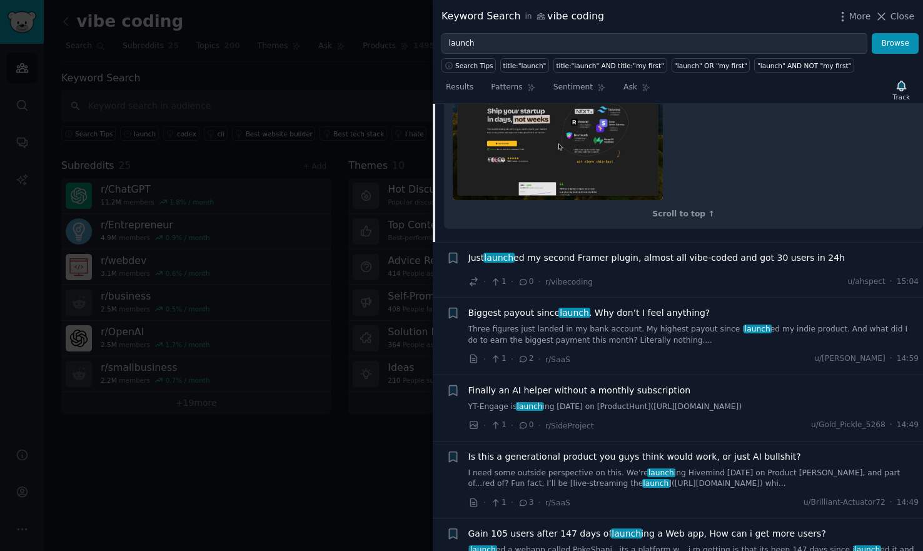
scroll to position [1770, 0]
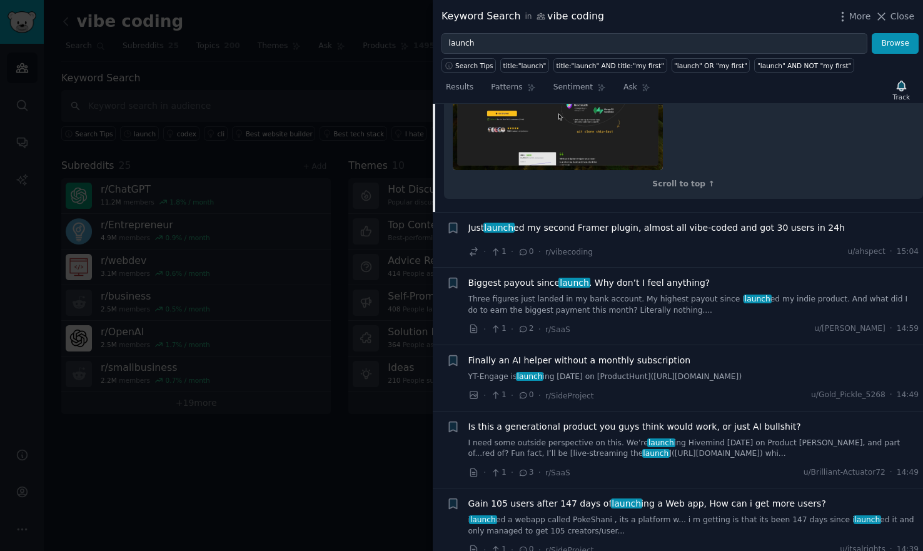
click at [740, 221] on div "Just launch ed my second Framer plugin, almost all vibe-coded and got 30 users …" at bounding box center [693, 230] width 451 height 18
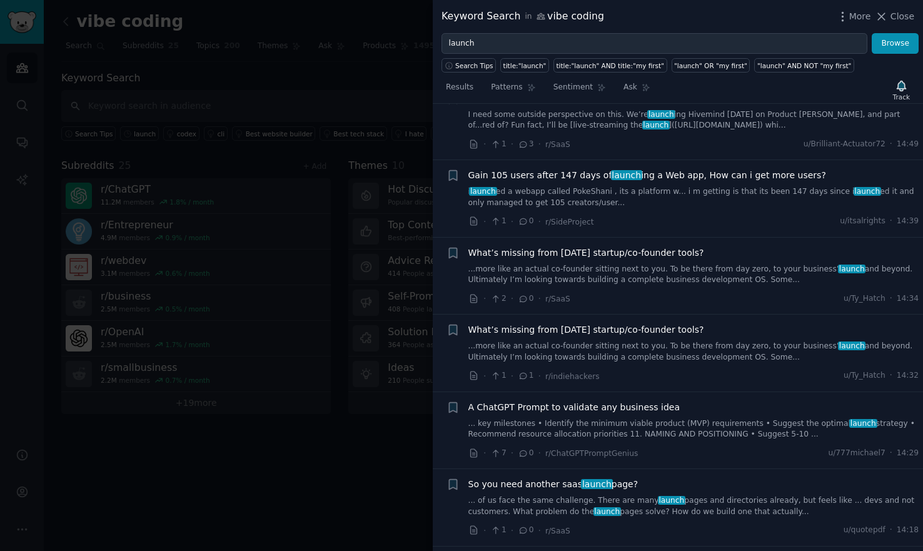
scroll to position [2099, 0]
click at [729, 263] on link "...more like an actual co-founder sitting next to you. To be there from day zer…" at bounding box center [693, 274] width 451 height 22
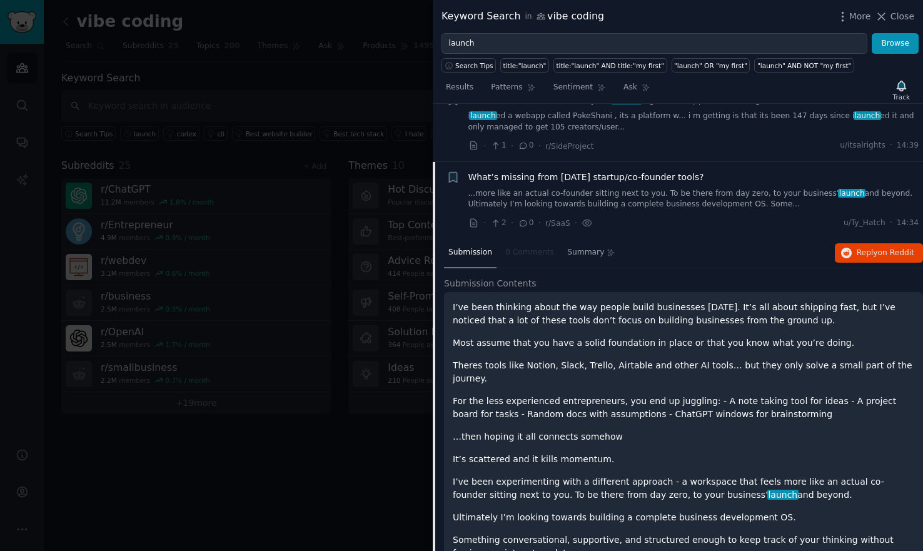
scroll to position [1765, 0]
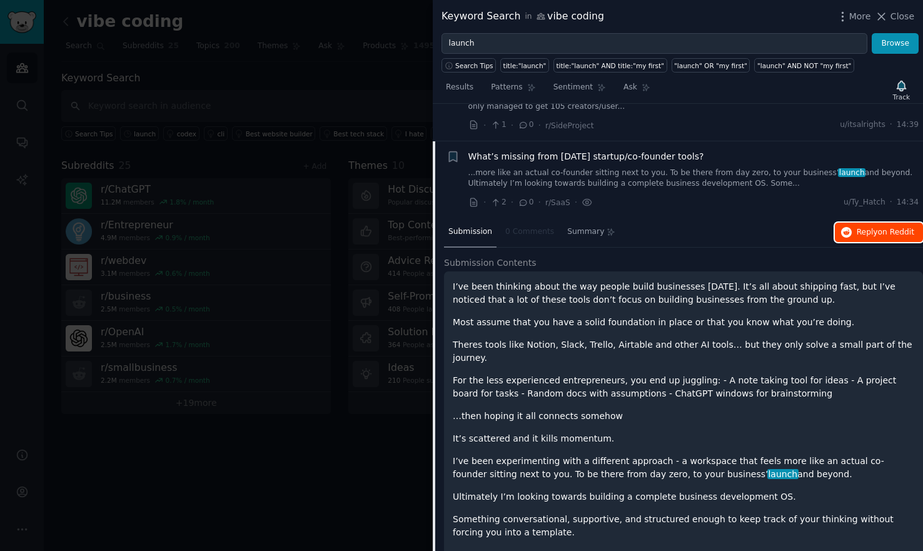
click at [863, 227] on span "Reply on Reddit" at bounding box center [885, 232] width 58 height 11
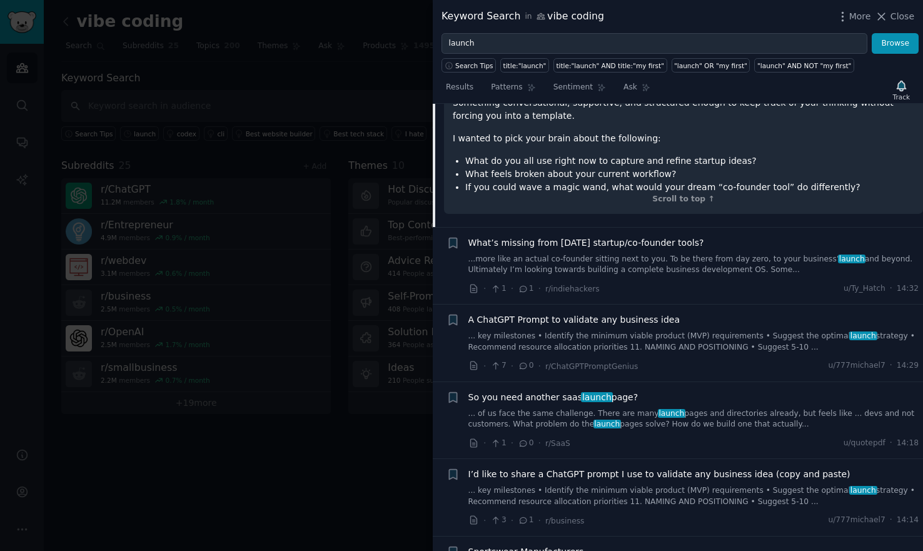
scroll to position [2177, 0]
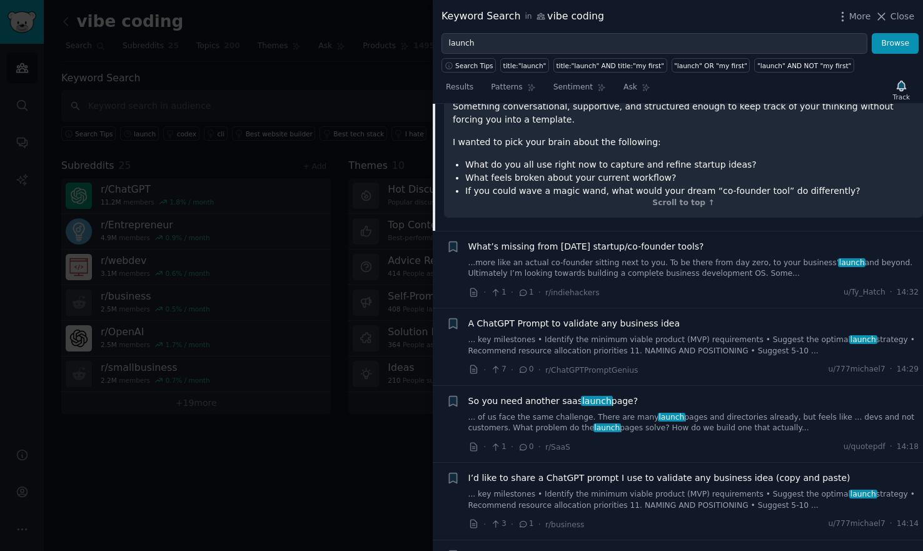
click at [694, 258] on link "...more like an actual co-founder sitting next to you. To be there from day zer…" at bounding box center [693, 269] width 451 height 22
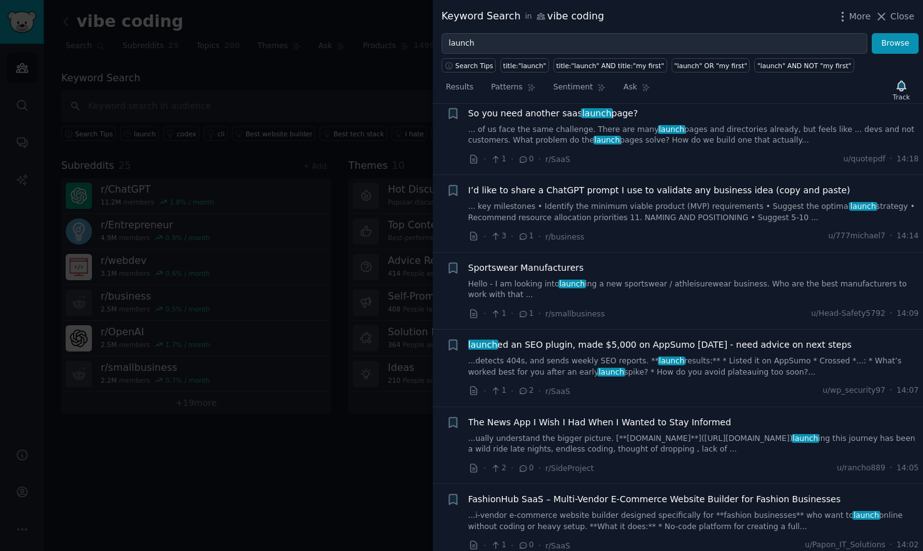
scroll to position [2529, 0]
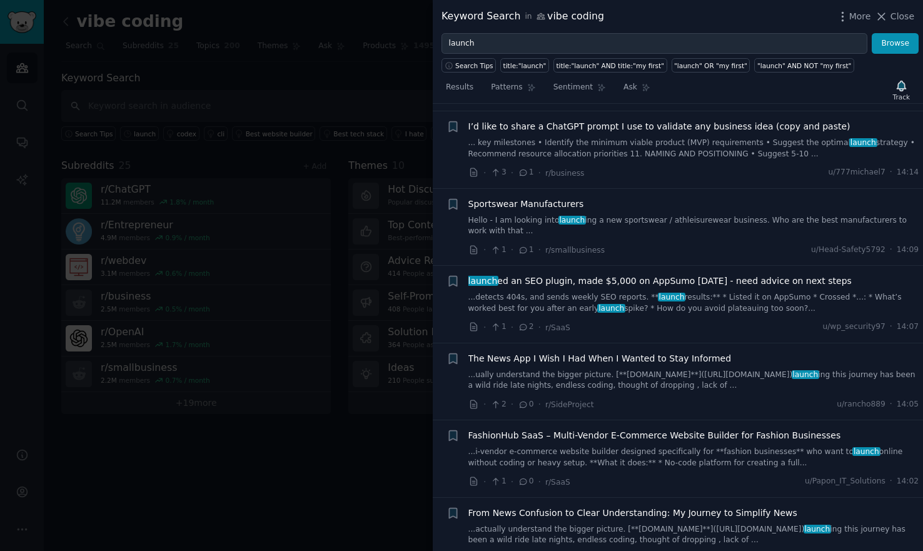
click at [629, 292] on link "...detects 404s, and sends weekly SEO reports. ** launch results:** * Listed it…" at bounding box center [693, 303] width 451 height 22
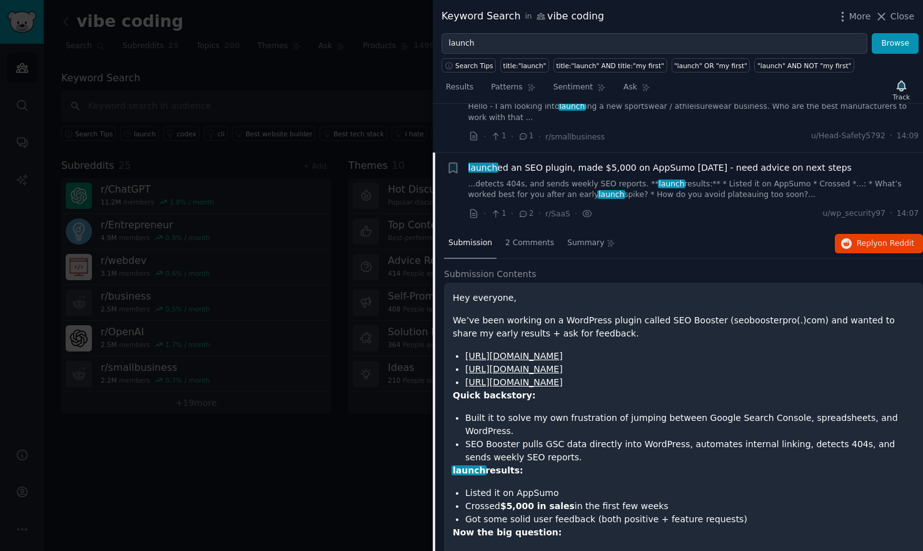
scroll to position [2228, 0]
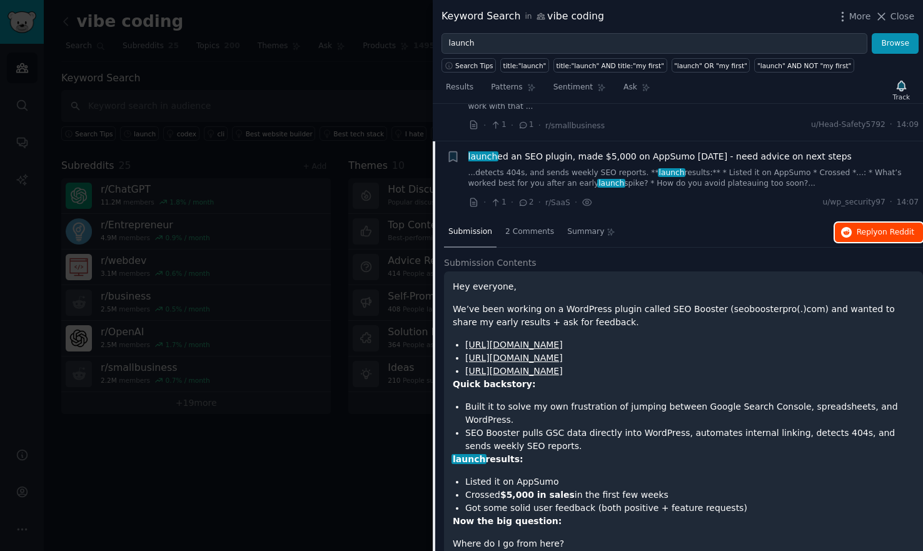
click at [868, 227] on span "Reply on Reddit" at bounding box center [885, 232] width 58 height 11
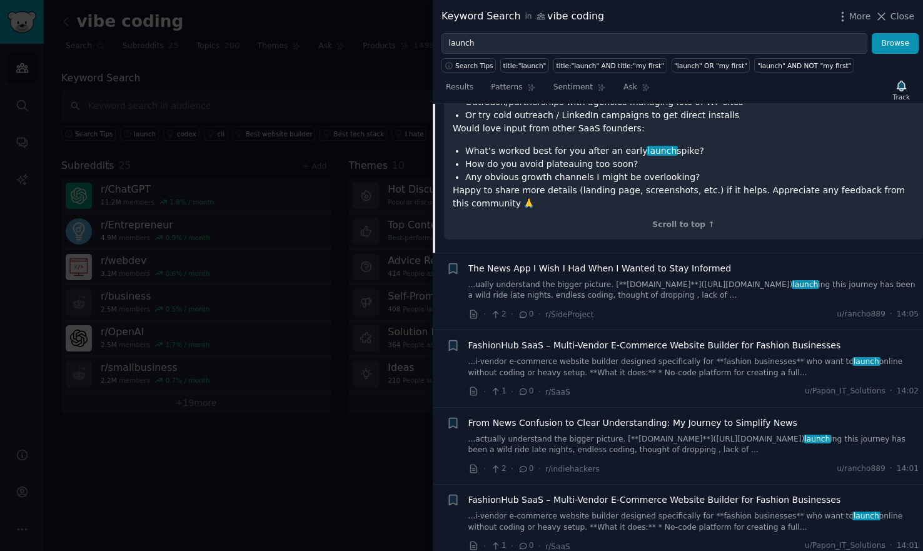
scroll to position [2741, 0]
click at [682, 279] on link "...ually understand the bigger picture. [**[DOMAIN_NAME]**]([URL][DOMAIN_NAME])…" at bounding box center [693, 290] width 451 height 22
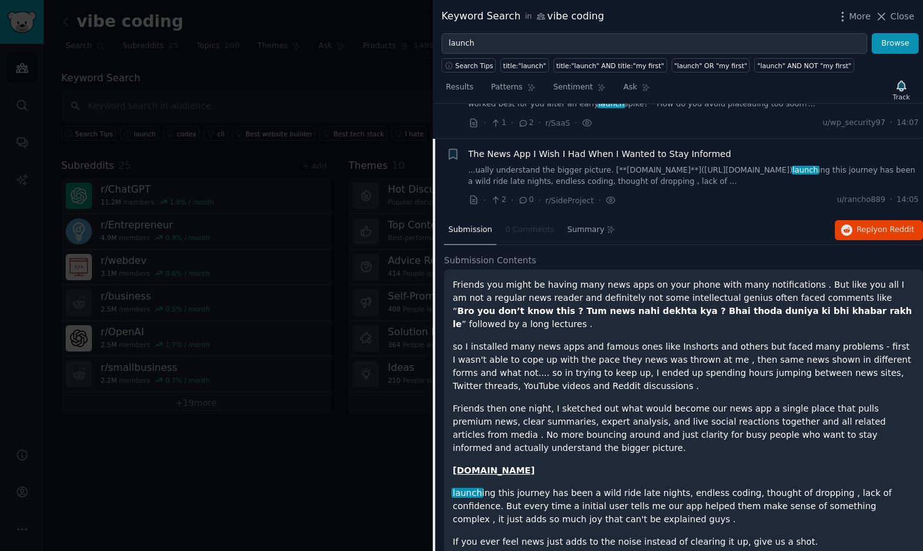
scroll to position [2305, 0]
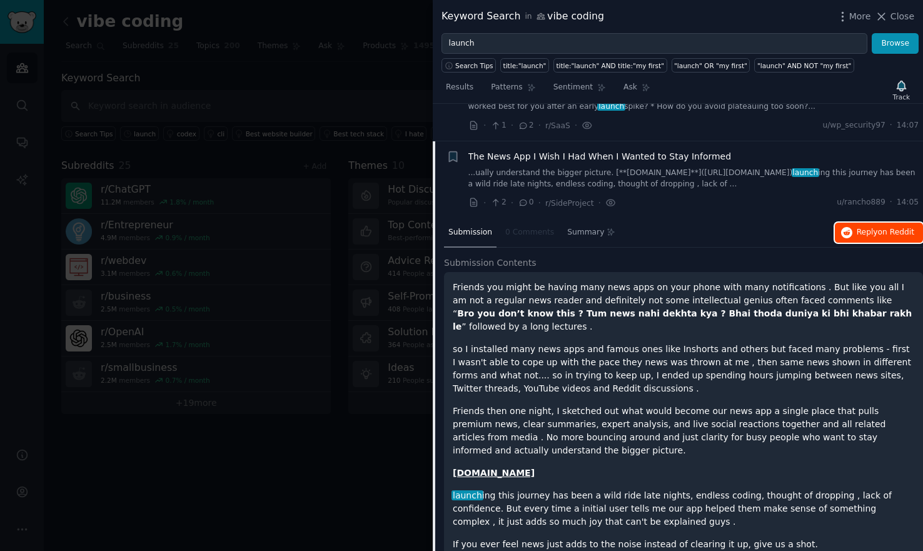
click at [886, 228] on span "on Reddit" at bounding box center [896, 232] width 36 height 9
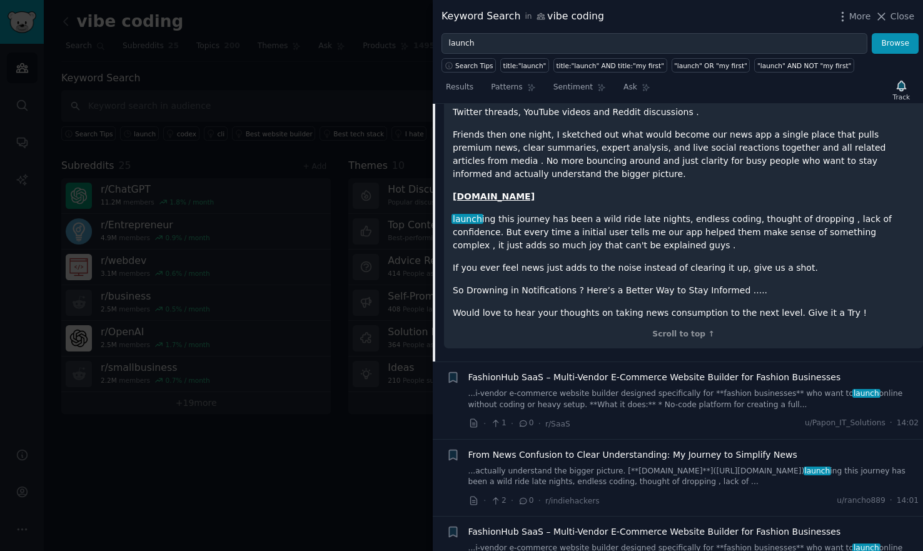
scroll to position [2667, 0]
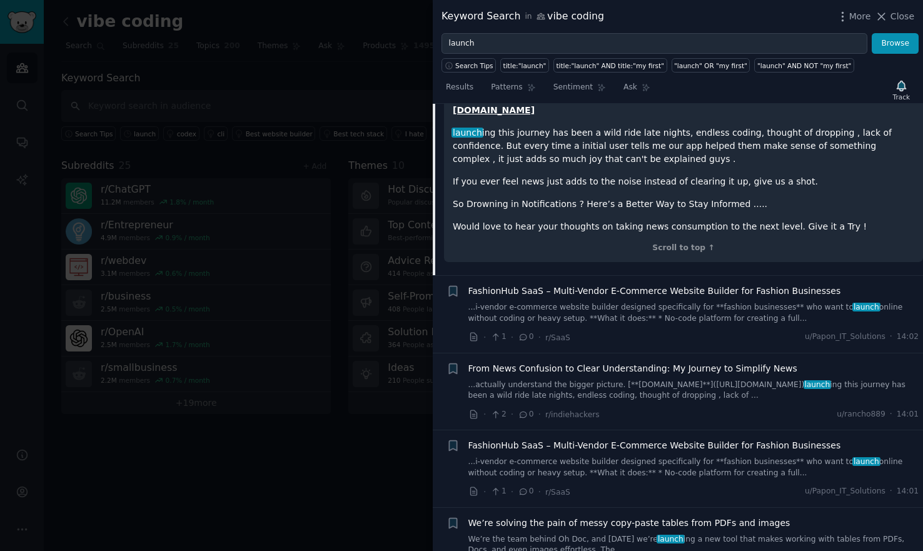
click at [660, 302] on link "...i-vendor e-commerce website builder designed specifically for **fashion busi…" at bounding box center [693, 313] width 451 height 22
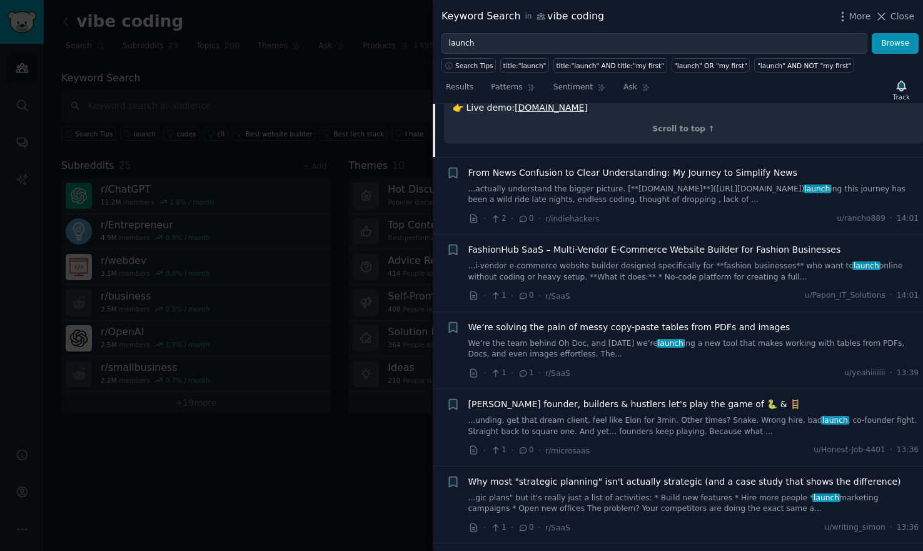
scroll to position [2928, 0]
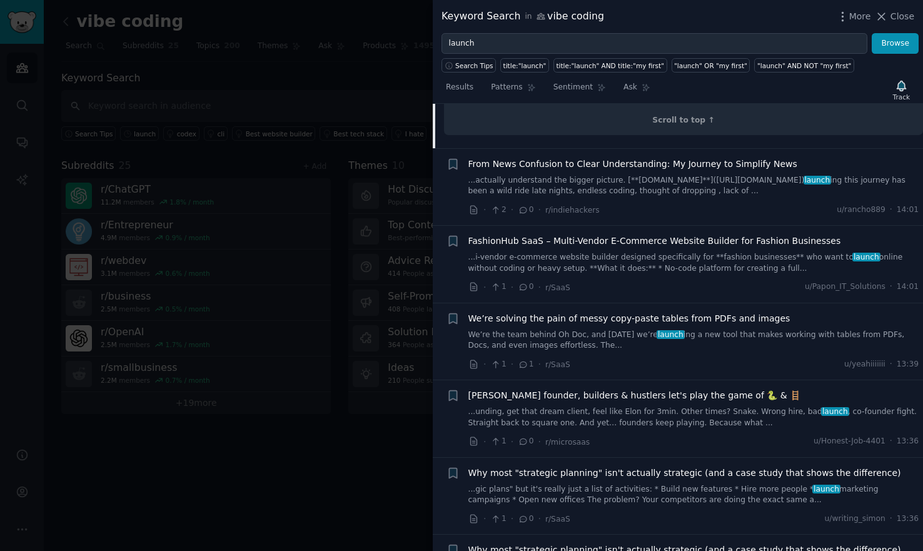
click at [600, 329] on link "We’re the team behind Oh Doc, and [DATE] we’re launch ing a new tool that makes…" at bounding box center [693, 340] width 451 height 22
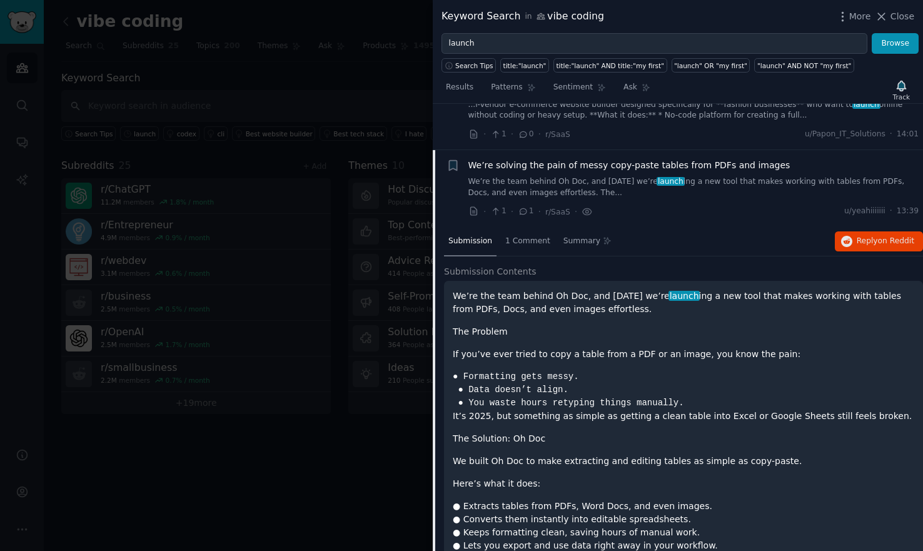
scroll to position [2614, 0]
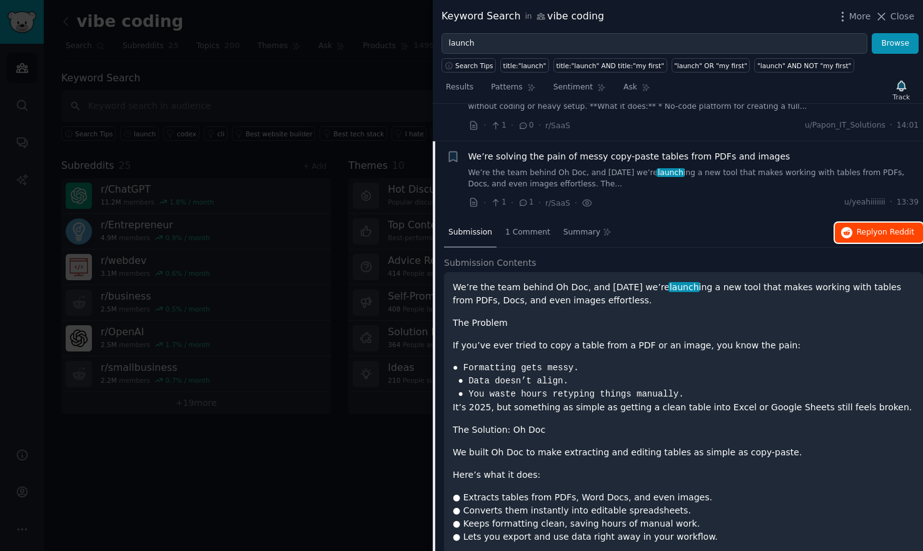
click at [859, 227] on span "Reply on Reddit" at bounding box center [885, 232] width 58 height 11
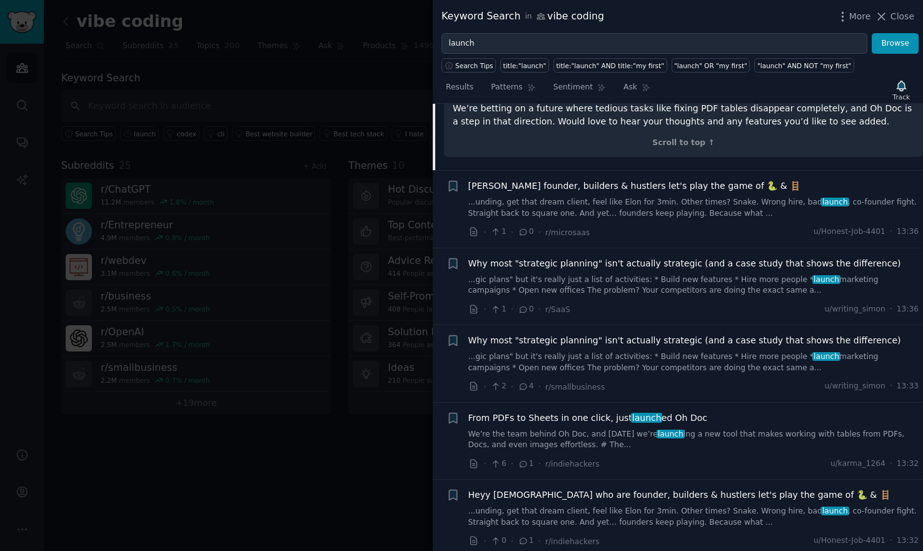
scroll to position [3208, 0]
click at [738, 274] on link "...gic plans" but it's really just a list of activities: * Build new features *…" at bounding box center [693, 285] width 451 height 22
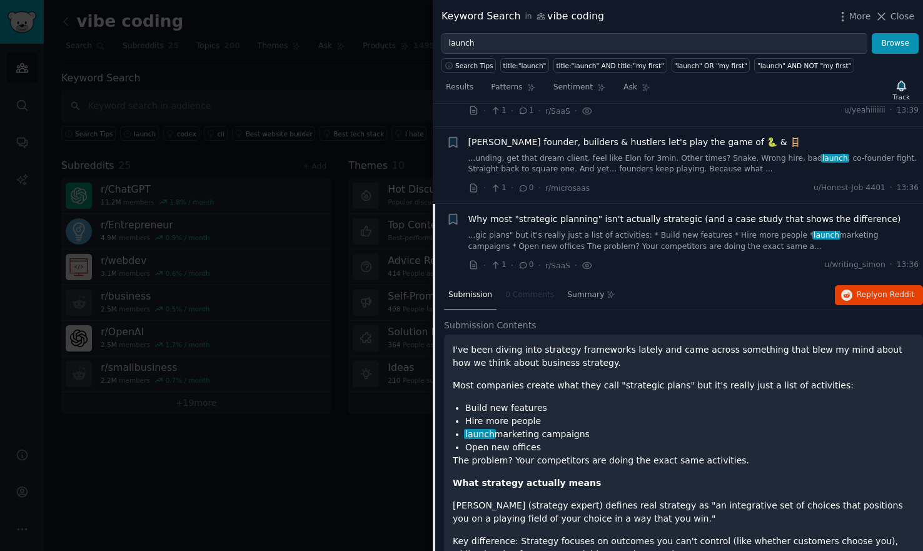
scroll to position [2707, 0]
click at [864, 288] on span "Reply on Reddit" at bounding box center [885, 293] width 58 height 11
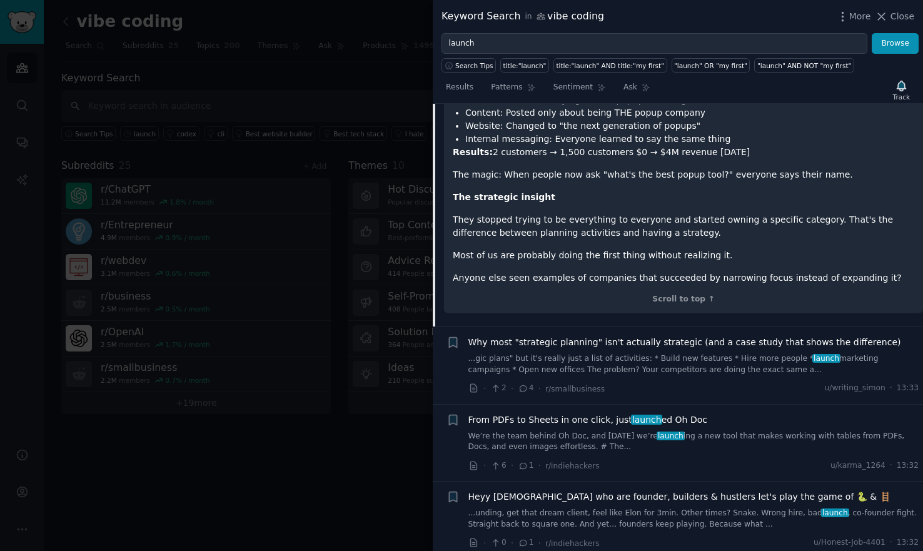
scroll to position [3473, 0]
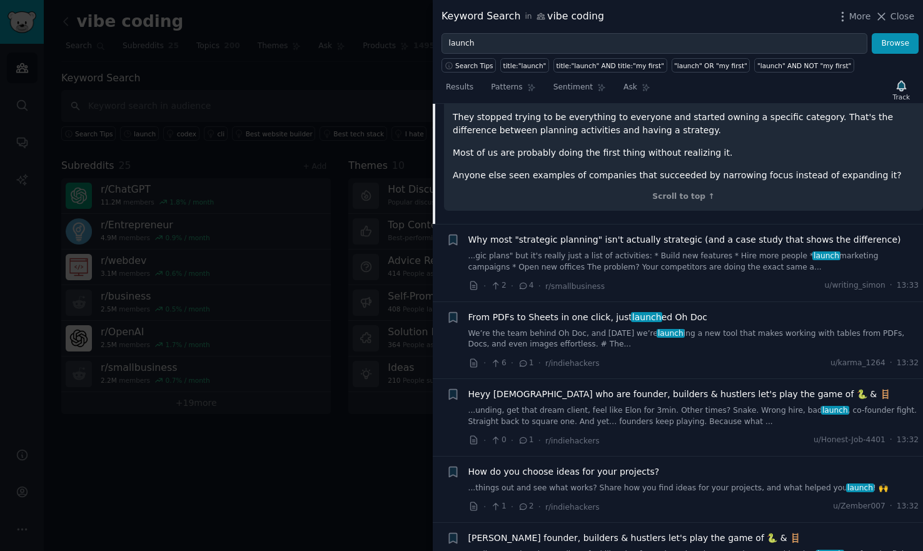
click at [727, 405] on link "...unding, get that dream client, feel like Elon for 3min. Other times? Snake. …" at bounding box center [693, 416] width 451 height 22
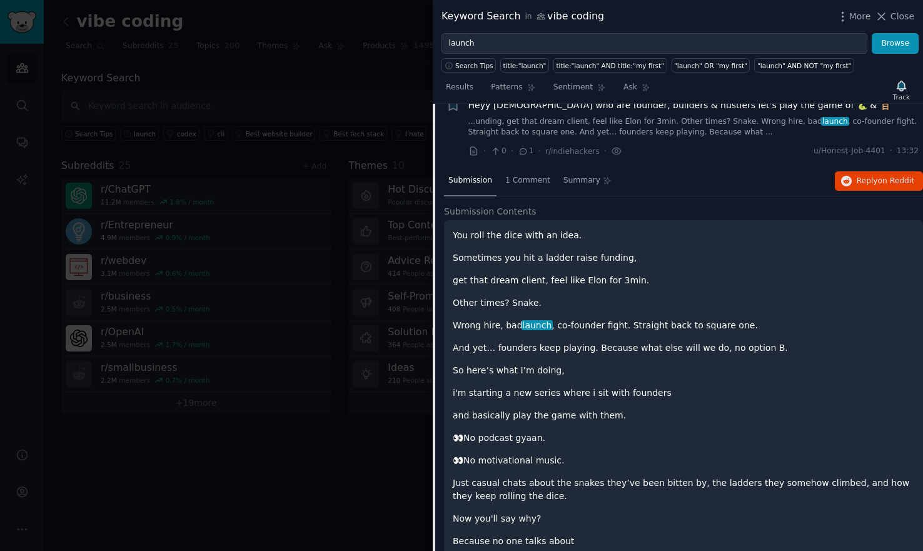
scroll to position [3000, 0]
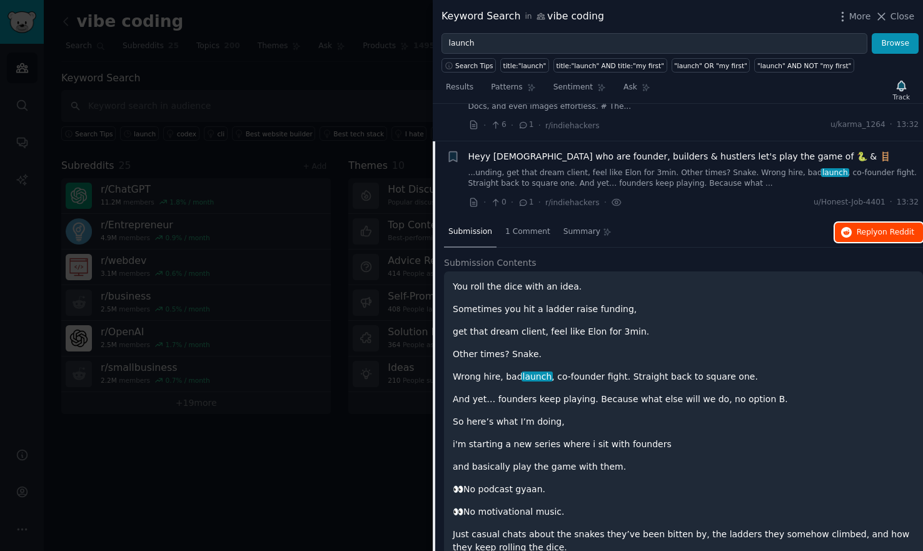
click at [875, 227] on span "Reply on Reddit" at bounding box center [885, 232] width 58 height 11
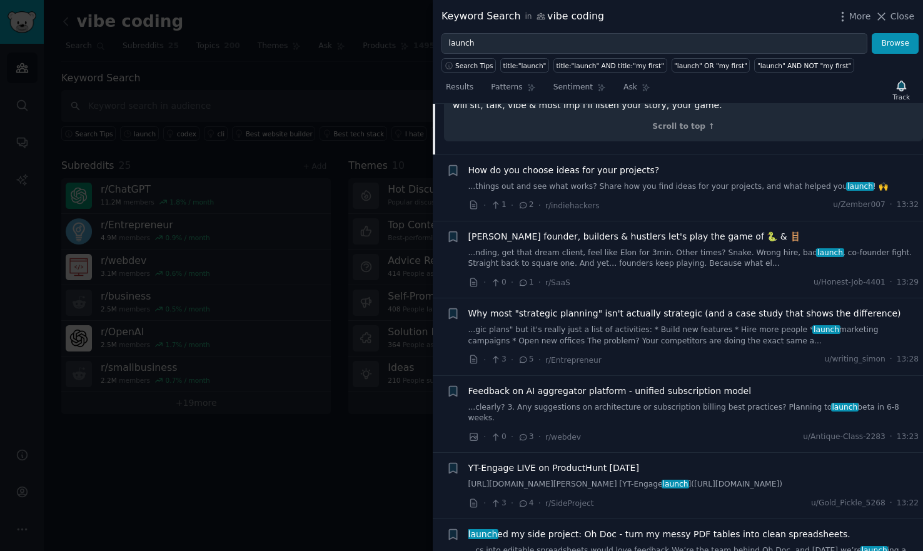
scroll to position [3758, 0]
click at [713, 401] on link "...clearly? 3. Any suggestions on architecture or subscription billing best pra…" at bounding box center [693, 412] width 451 height 22
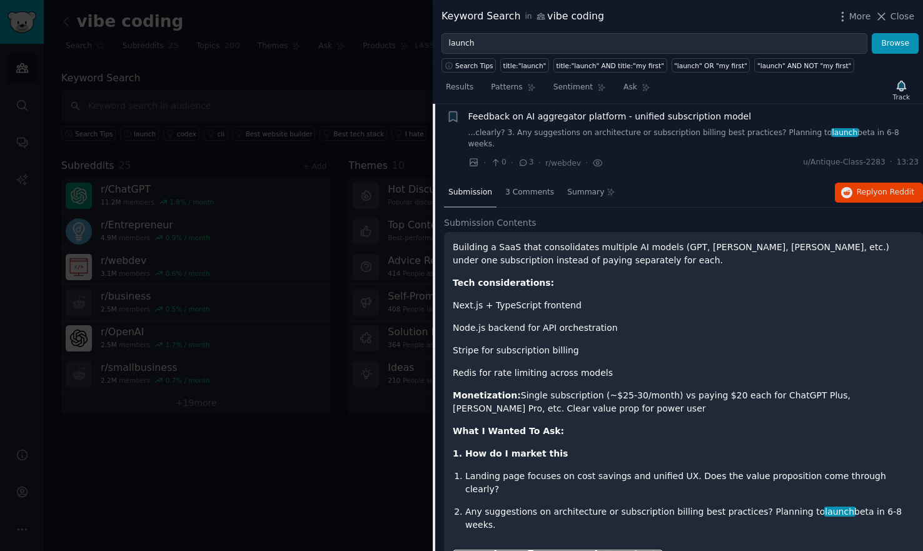
scroll to position [3298, 0]
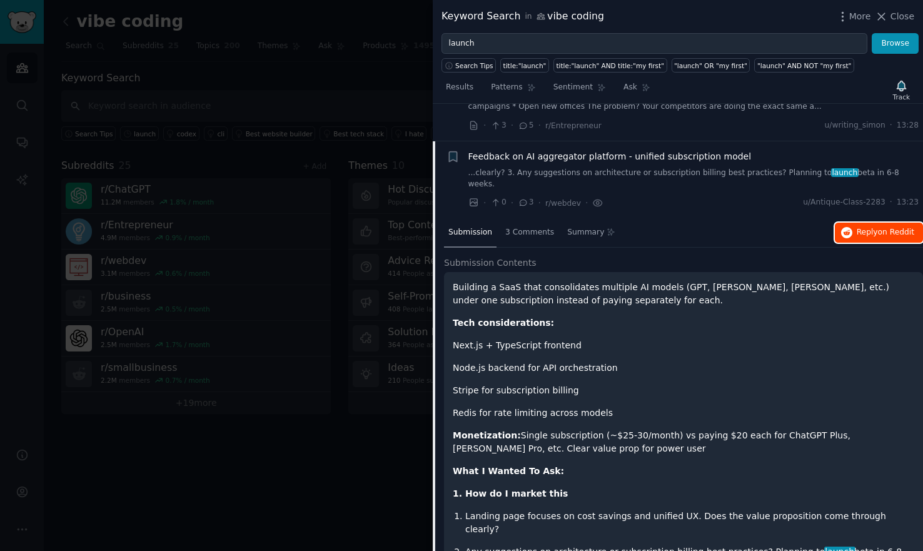
click at [881, 227] on span "Reply on Reddit" at bounding box center [885, 232] width 58 height 11
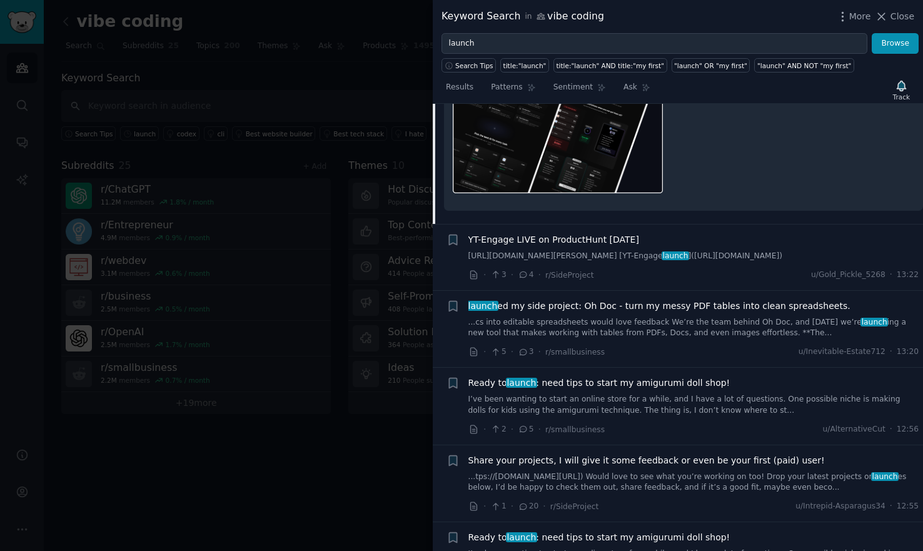
scroll to position [3956, 0]
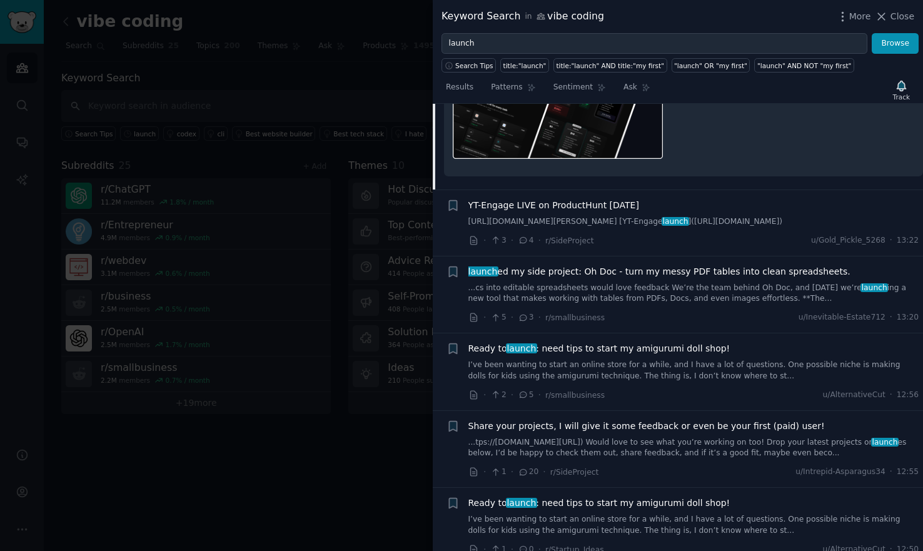
click at [708, 514] on link "I’ve been wanting to start an online store for a while, and I have a lot of que…" at bounding box center [693, 525] width 451 height 22
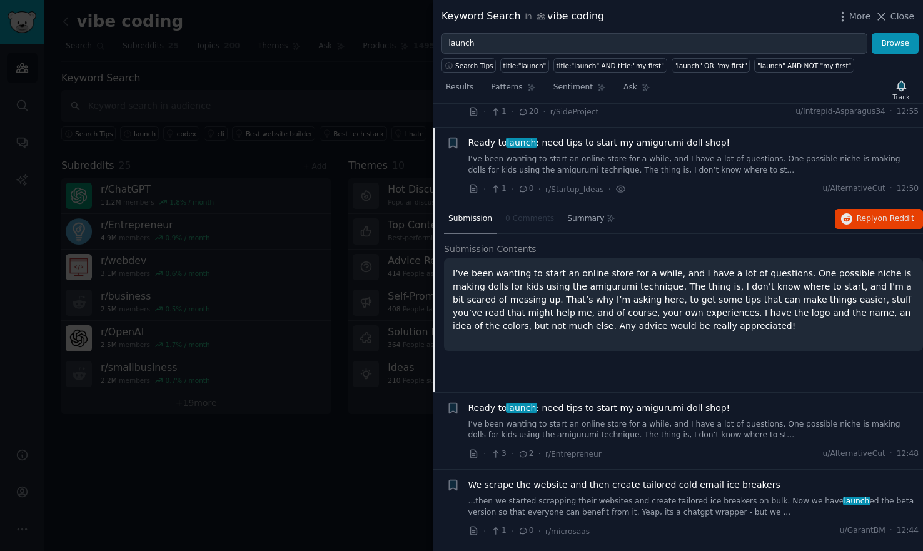
scroll to position [3673, 0]
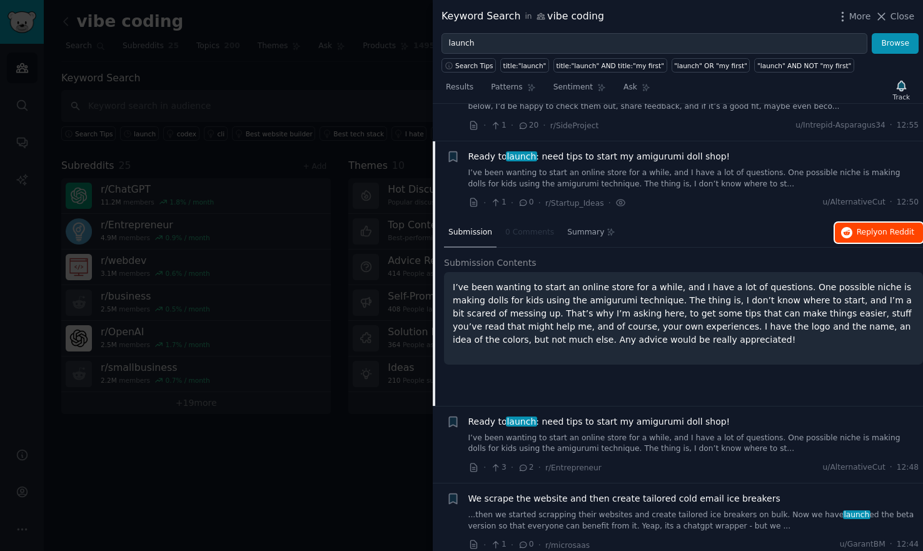
click at [890, 228] on span "on Reddit" at bounding box center [896, 232] width 36 height 9
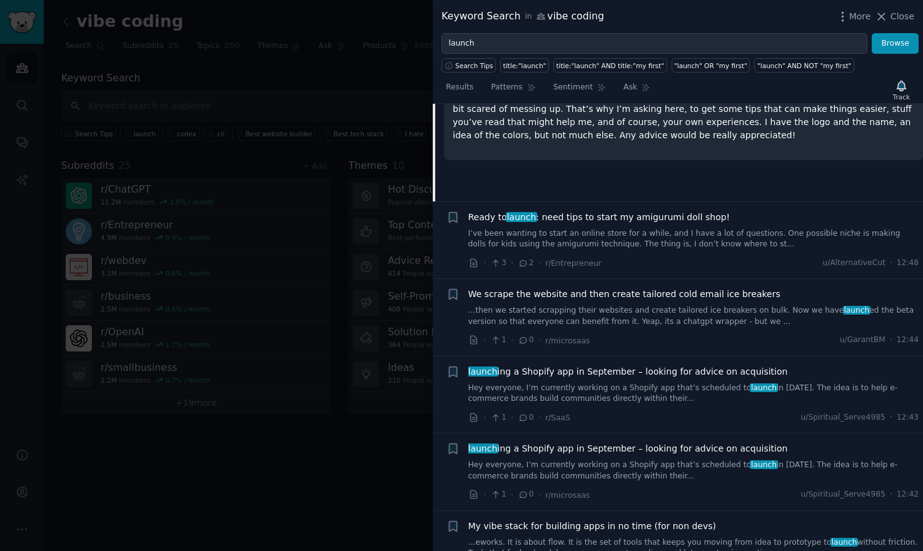
scroll to position [3886, 0]
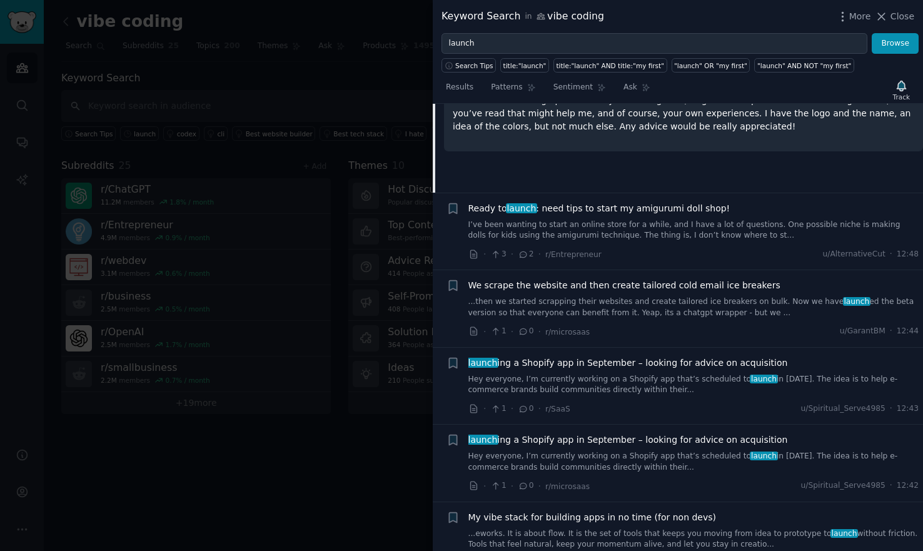
click at [703, 374] on link "Hey everyone, I’m currently working on a Shopify app that’s scheduled to launch…" at bounding box center [693, 385] width 451 height 22
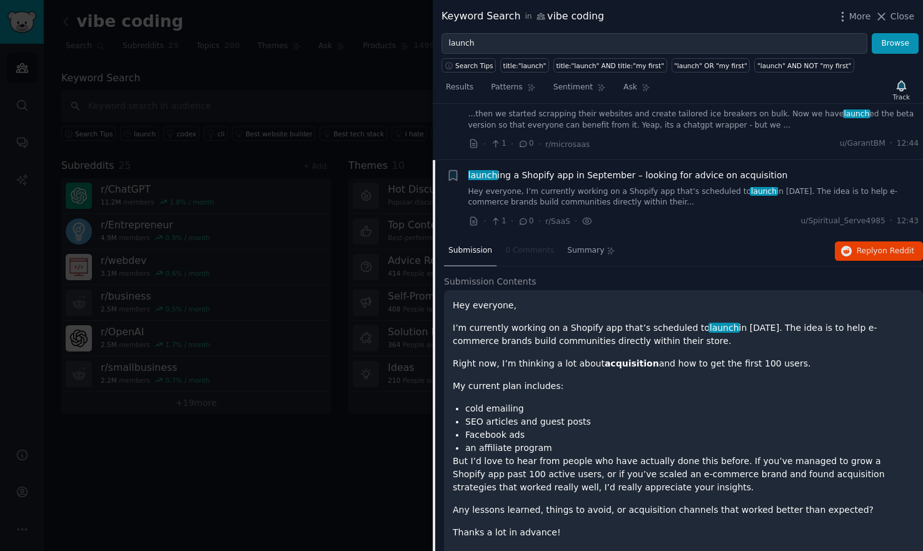
scroll to position [3905, 0]
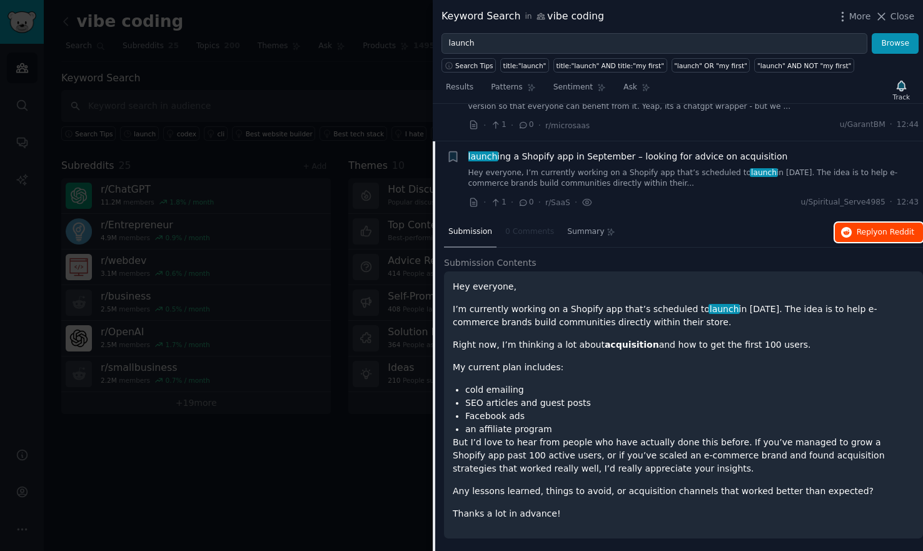
click at [893, 228] on span "on Reddit" at bounding box center [896, 232] width 36 height 9
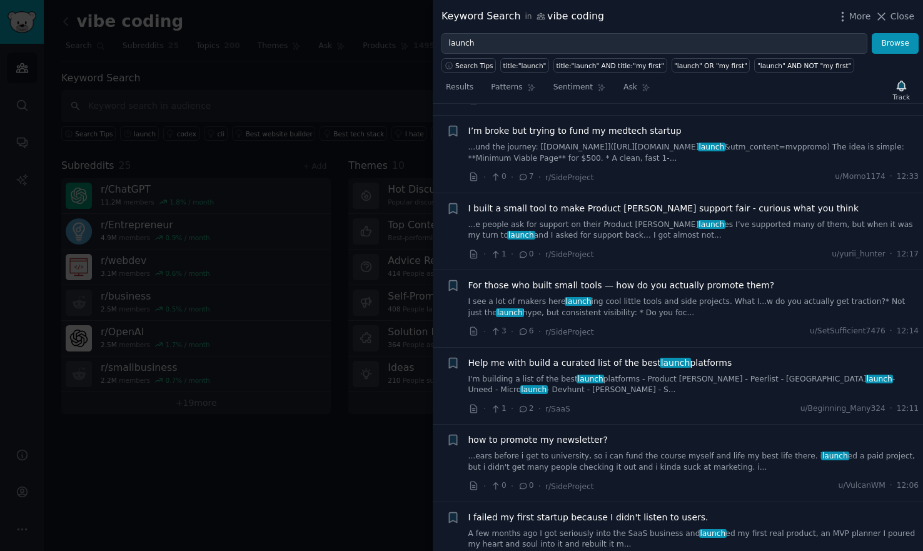
scroll to position [4650, 0]
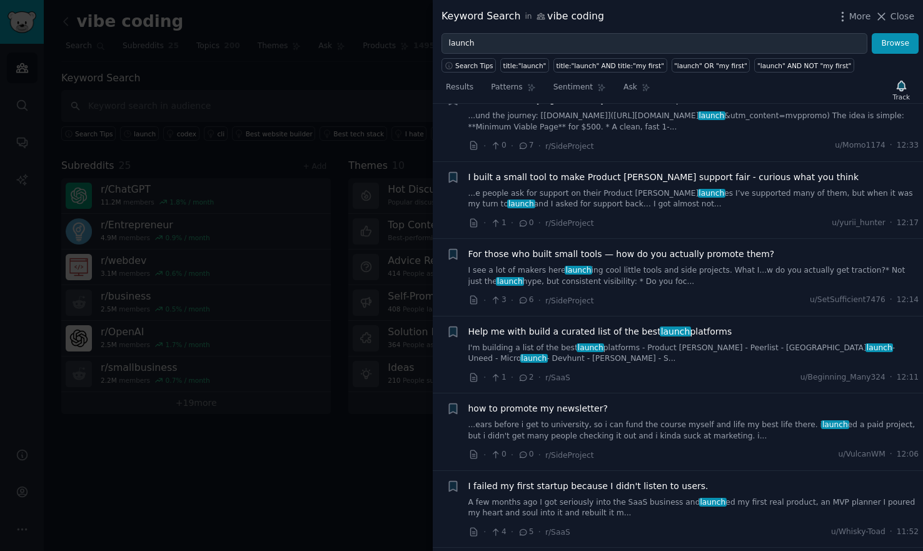
click at [766, 265] on link "I see a lot of makers here launch ing cool little tools and side projects. What…" at bounding box center [693, 276] width 451 height 22
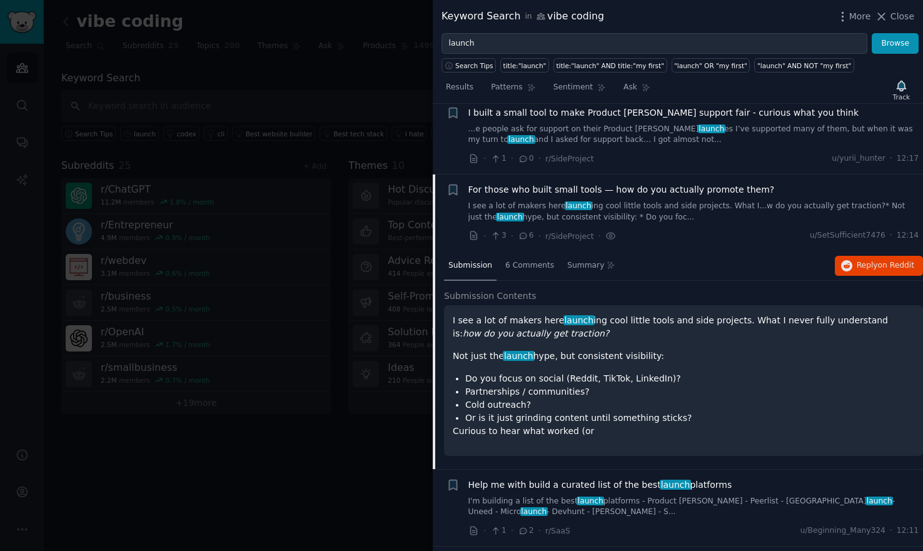
scroll to position [4445, 0]
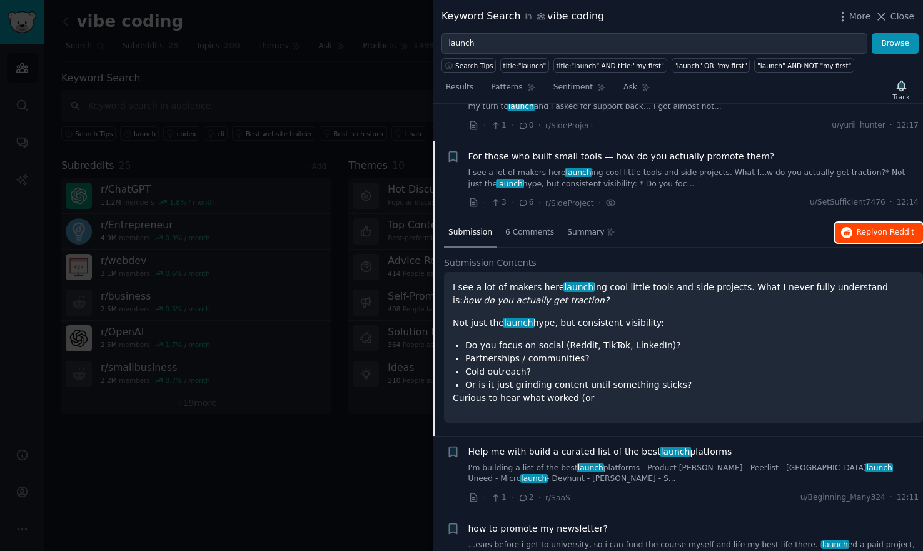
click at [872, 227] on span "Reply on Reddit" at bounding box center [885, 232] width 58 height 11
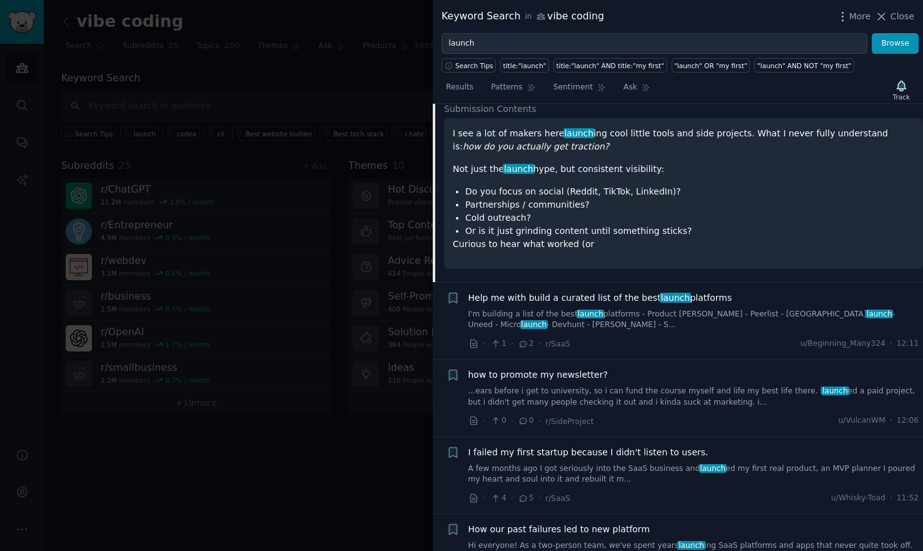
scroll to position [4620, 0]
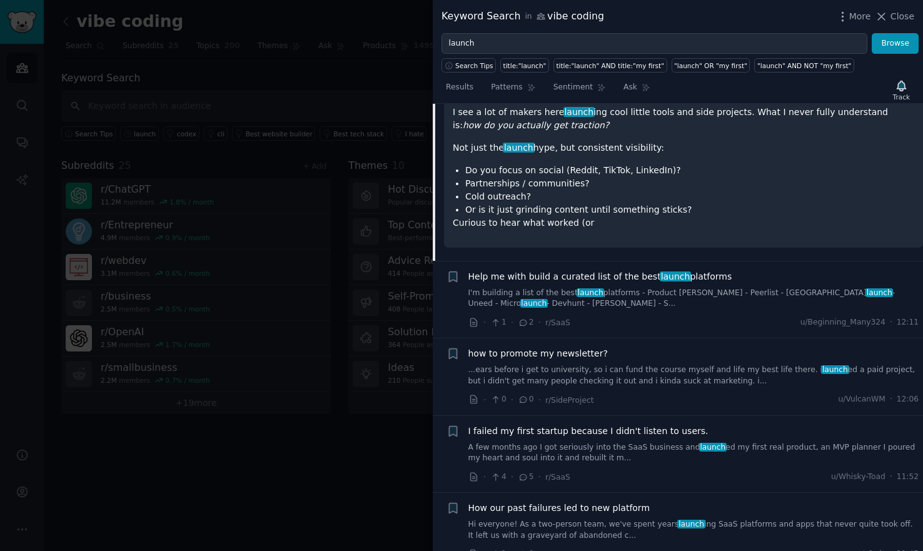
click at [749, 270] on div "Help me with build a curated list of the best launch platforms I'm building a l…" at bounding box center [693, 289] width 451 height 39
click at [756, 288] on link "I'm building a list of the best launch platforms - Product [PERSON_NAME] - Peer…" at bounding box center [693, 299] width 451 height 22
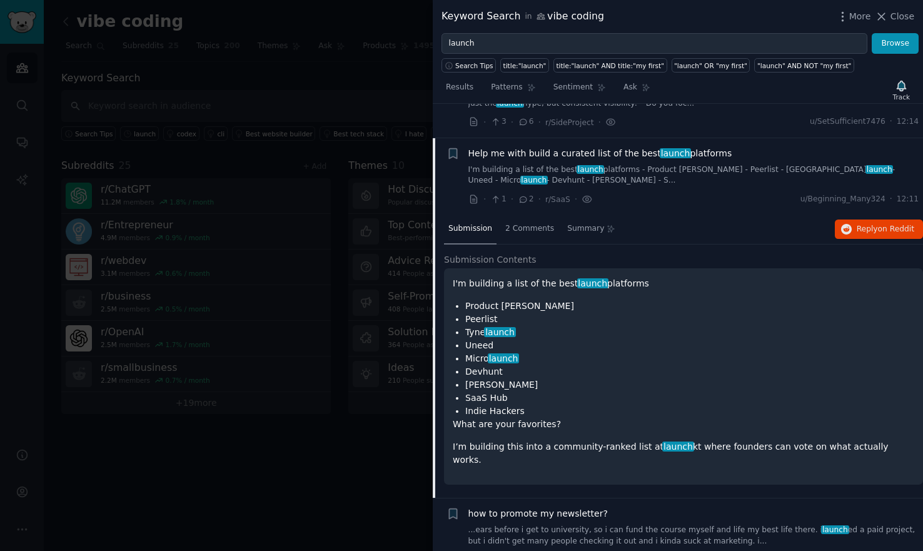
scroll to position [4522, 0]
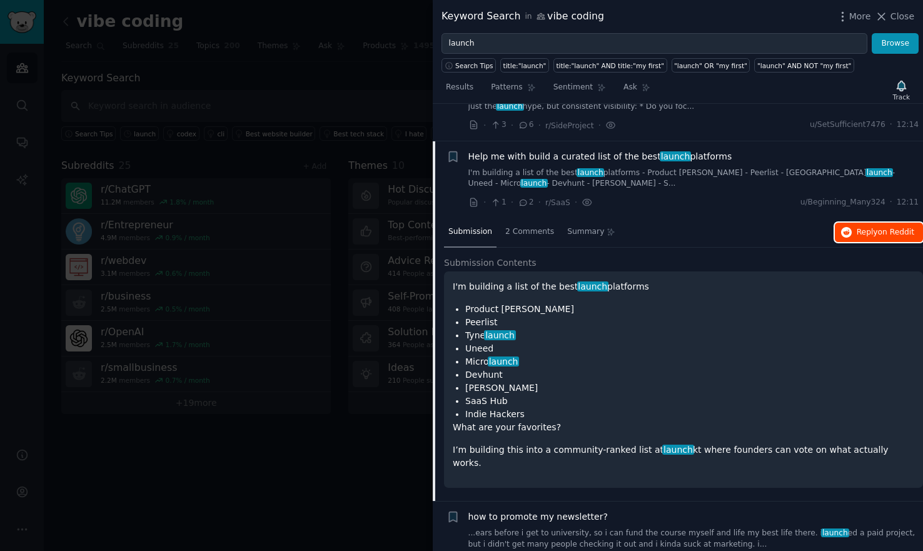
click at [883, 228] on span "on Reddit" at bounding box center [896, 232] width 36 height 9
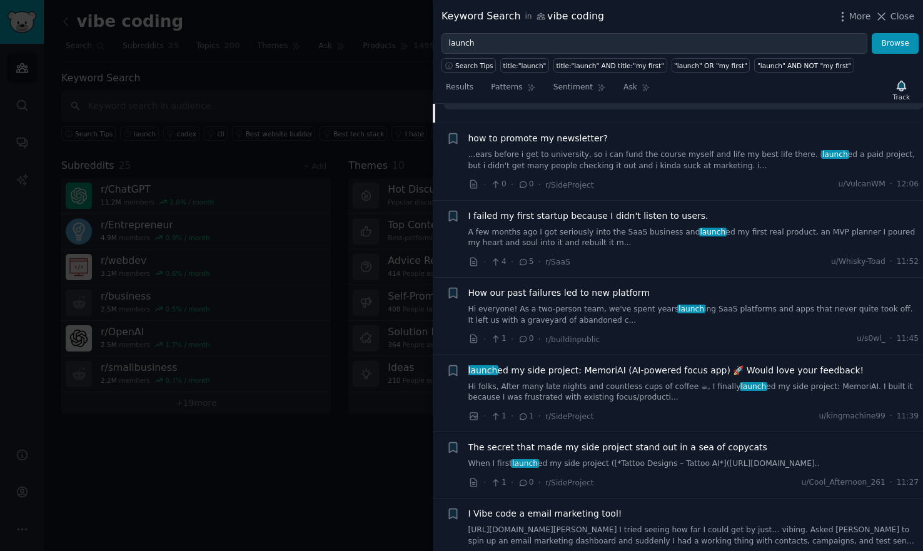
scroll to position [4943, 0]
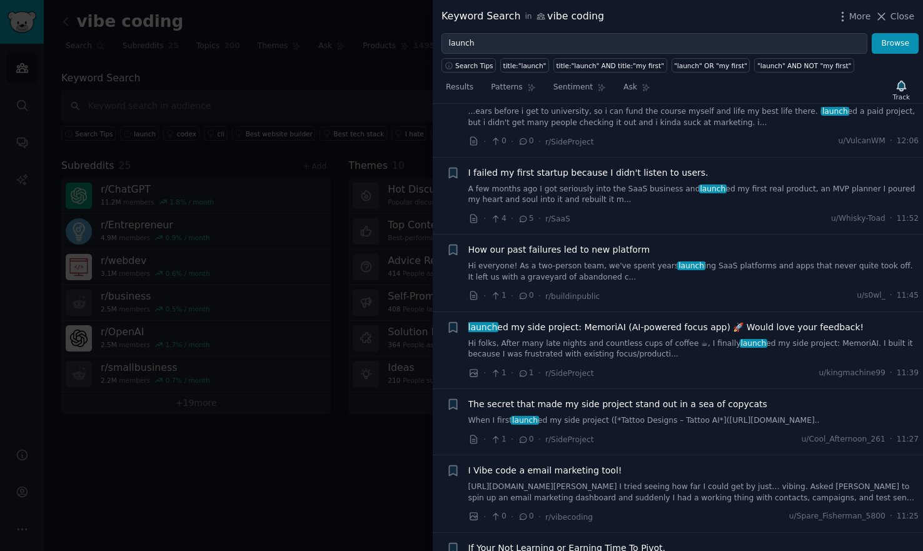
click at [711, 338] on link "Hi folks, After many late nights and countless cups of coffee ☕, I finally laun…" at bounding box center [693, 349] width 451 height 22
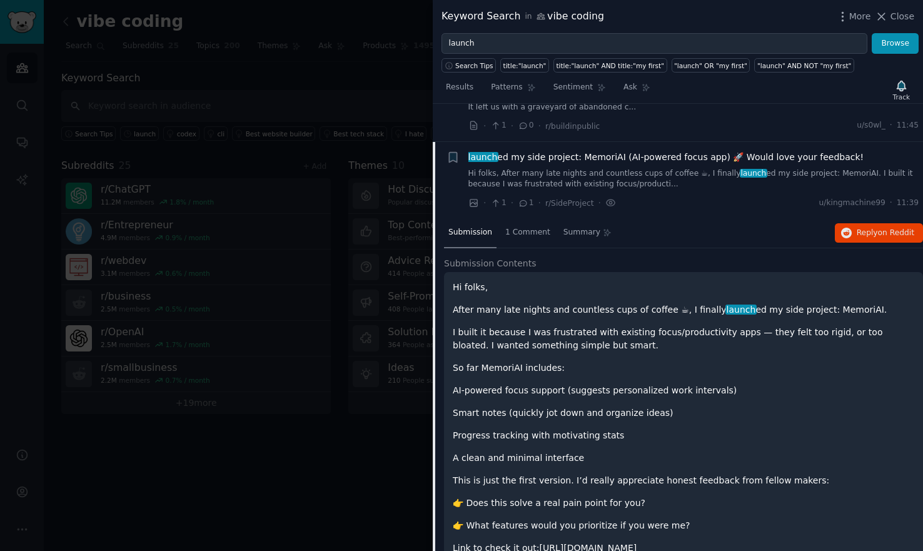
scroll to position [4831, 0]
click at [885, 228] on span "on Reddit" at bounding box center [896, 232] width 36 height 9
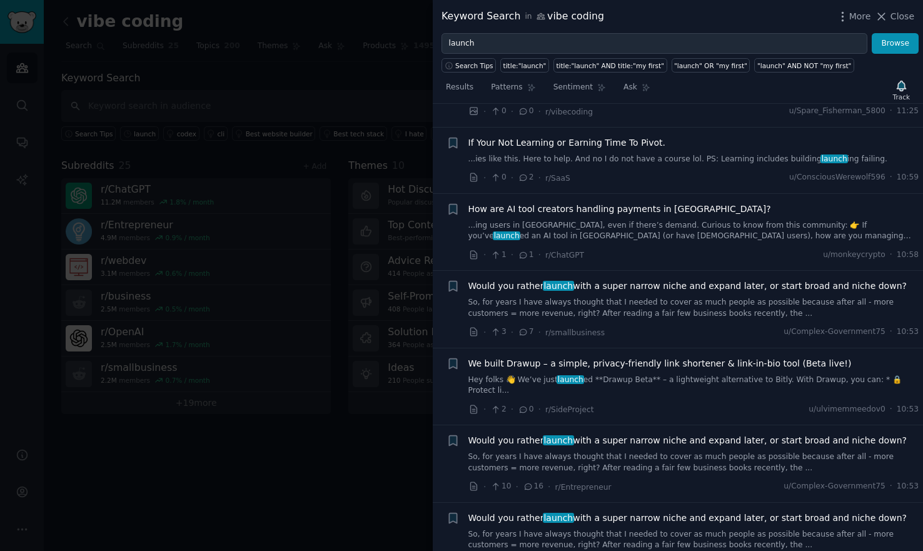
scroll to position [5791, 0]
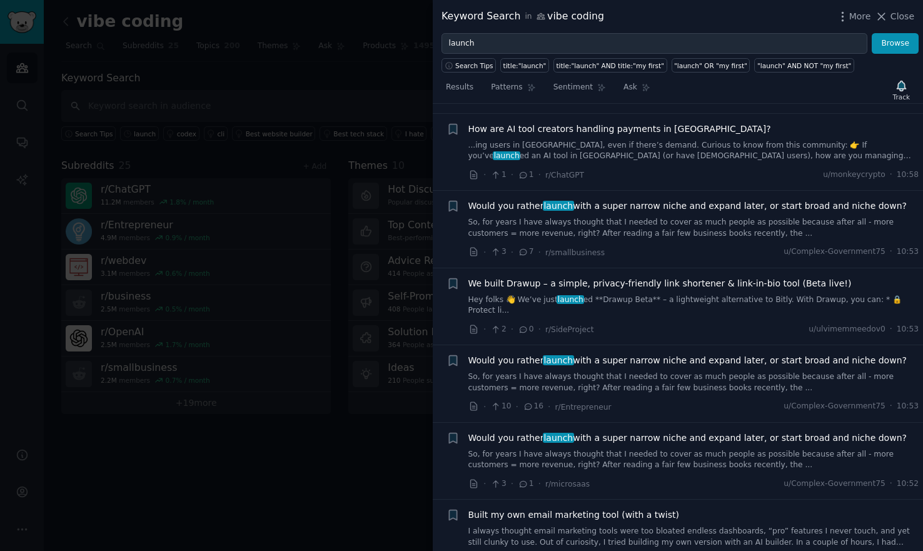
click at [706, 277] on div "We built Drawup – a simple, privacy-friendly link shortener & link-in-bio tool …" at bounding box center [693, 306] width 451 height 59
click at [719, 294] on link "Hey folks 👋 We’ve just launch ed **Drawup Beta** – a lightweight alternative to…" at bounding box center [693, 305] width 451 height 22
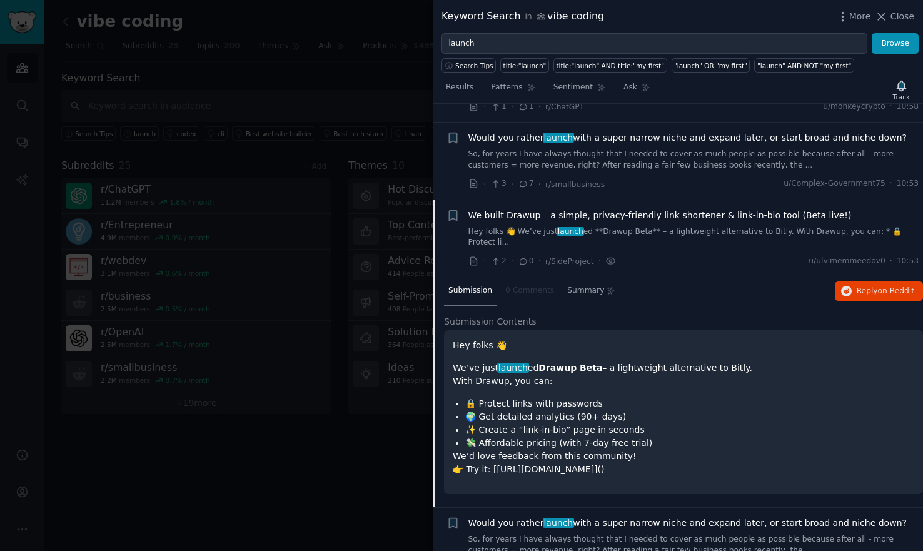
scroll to position [5272, 0]
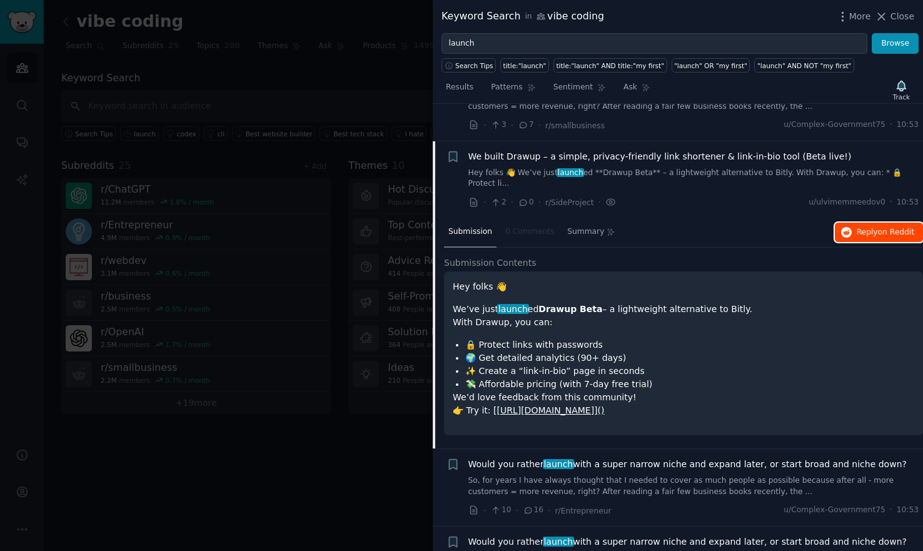
click at [868, 227] on span "Reply on Reddit" at bounding box center [885, 232] width 58 height 11
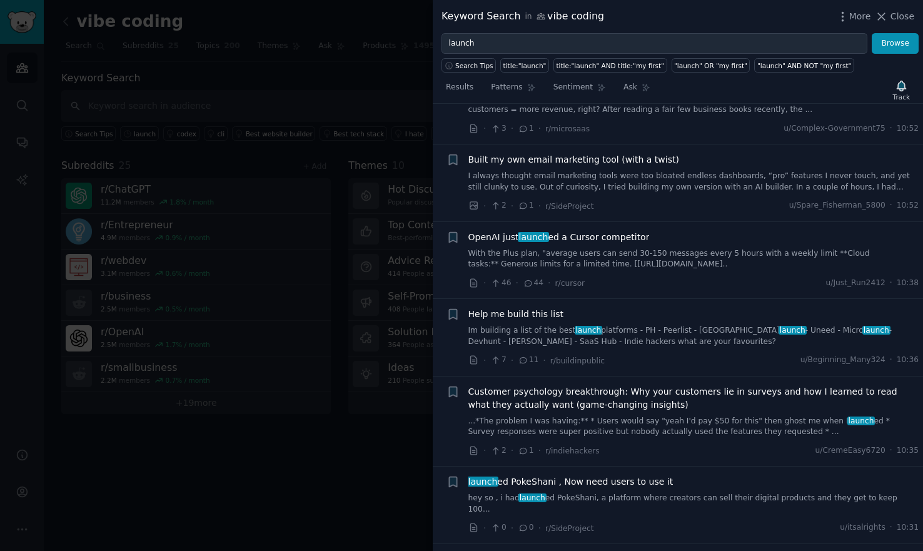
scroll to position [5732, 0]
click at [682, 324] on link "Im building a list of the best launch platforms - PH - Peerlist - Tyne launch -…" at bounding box center [693, 335] width 451 height 22
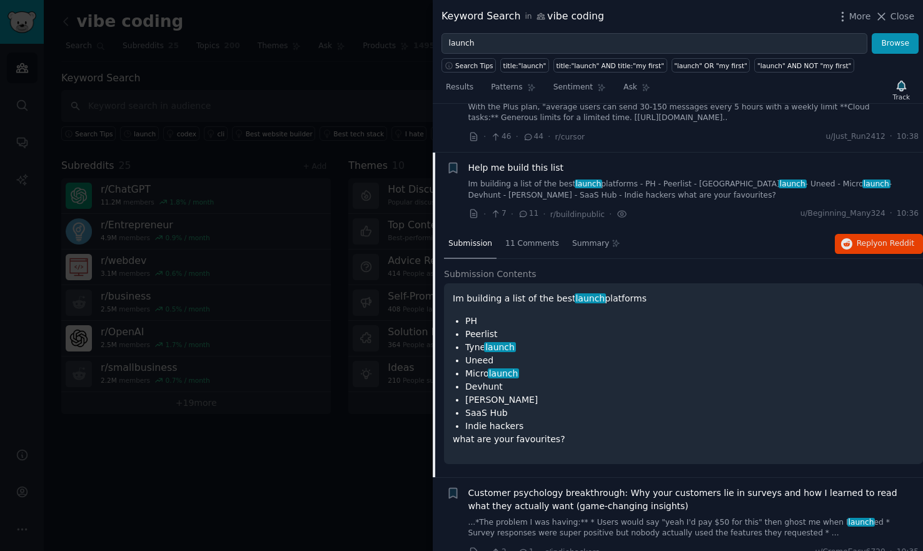
scroll to position [5647, 0]
click at [903, 17] on span "Close" at bounding box center [902, 16] width 24 height 13
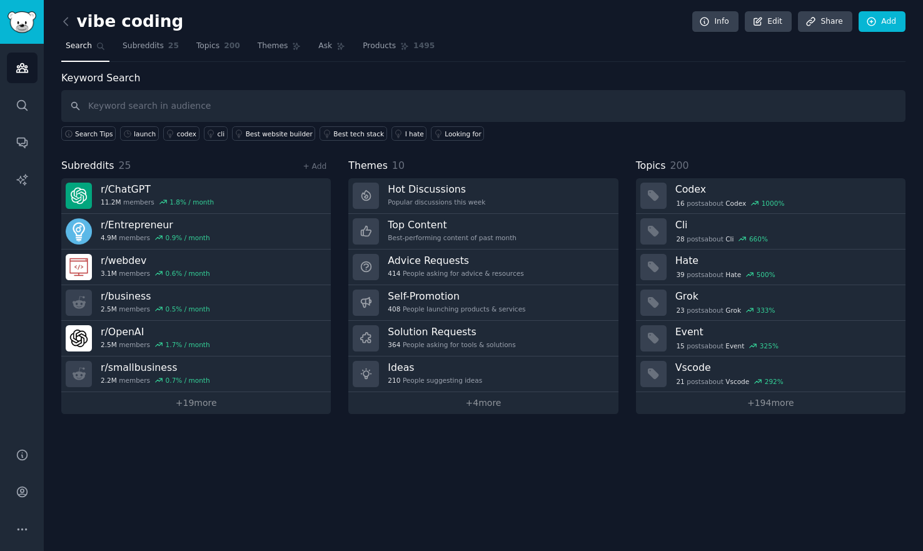
click at [272, 484] on div "vibe coding Info Edit Share Add Search Subreddits 25 Topics 200 Themes Ask Prod…" at bounding box center [483, 275] width 879 height 551
